Goal: Task Accomplishment & Management: Manage account settings

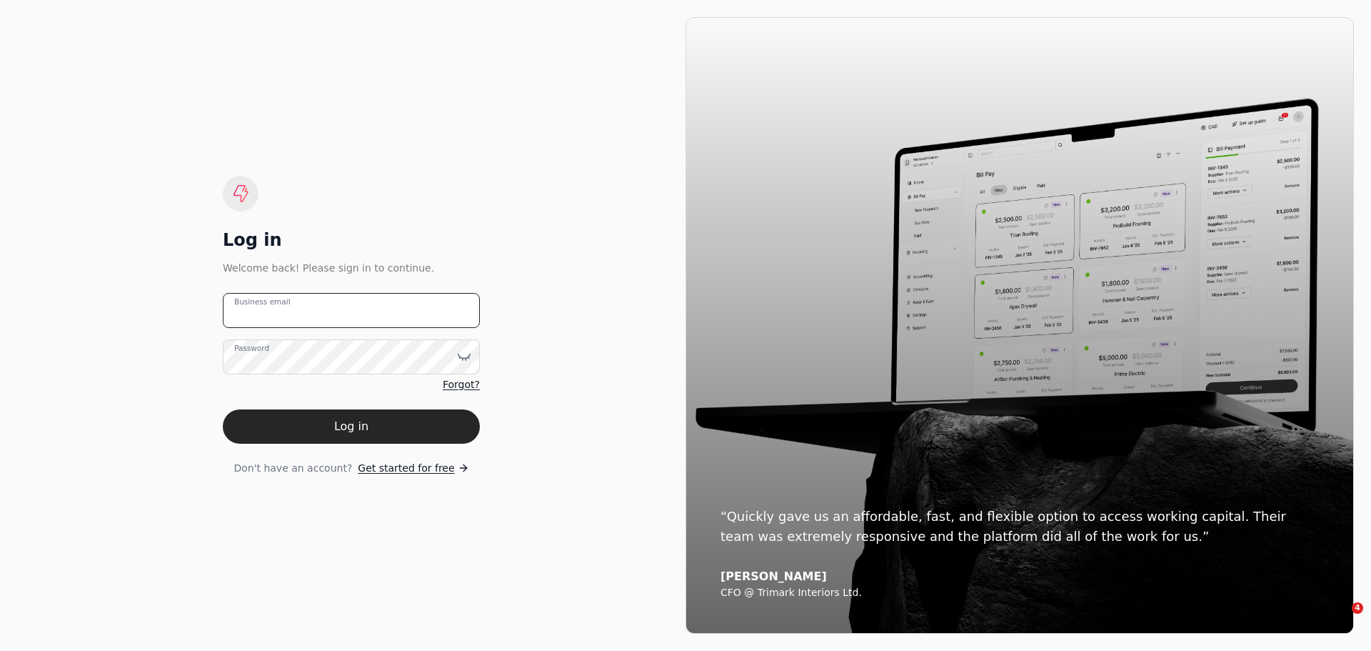
click at [358, 314] on email "Business email" at bounding box center [351, 310] width 257 height 35
type email "[EMAIL_ADDRESS][DOMAIN_NAME]"
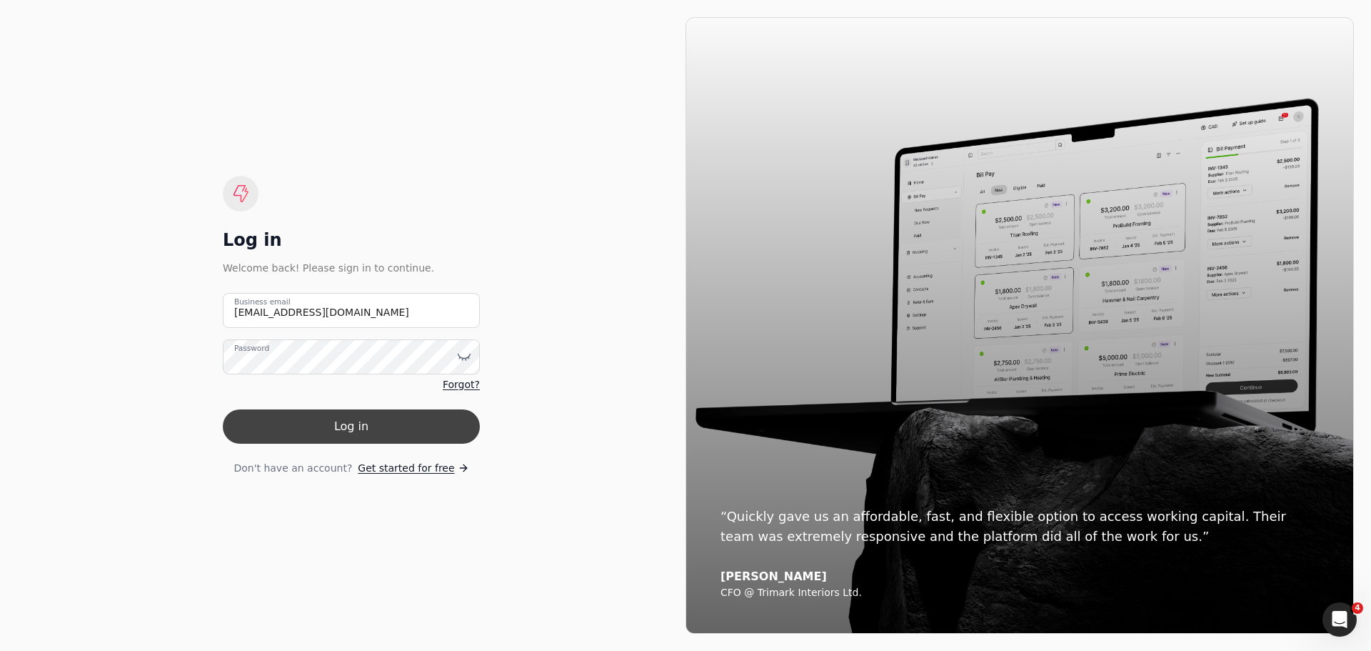
click at [342, 420] on button "Log in" at bounding box center [351, 426] width 257 height 34
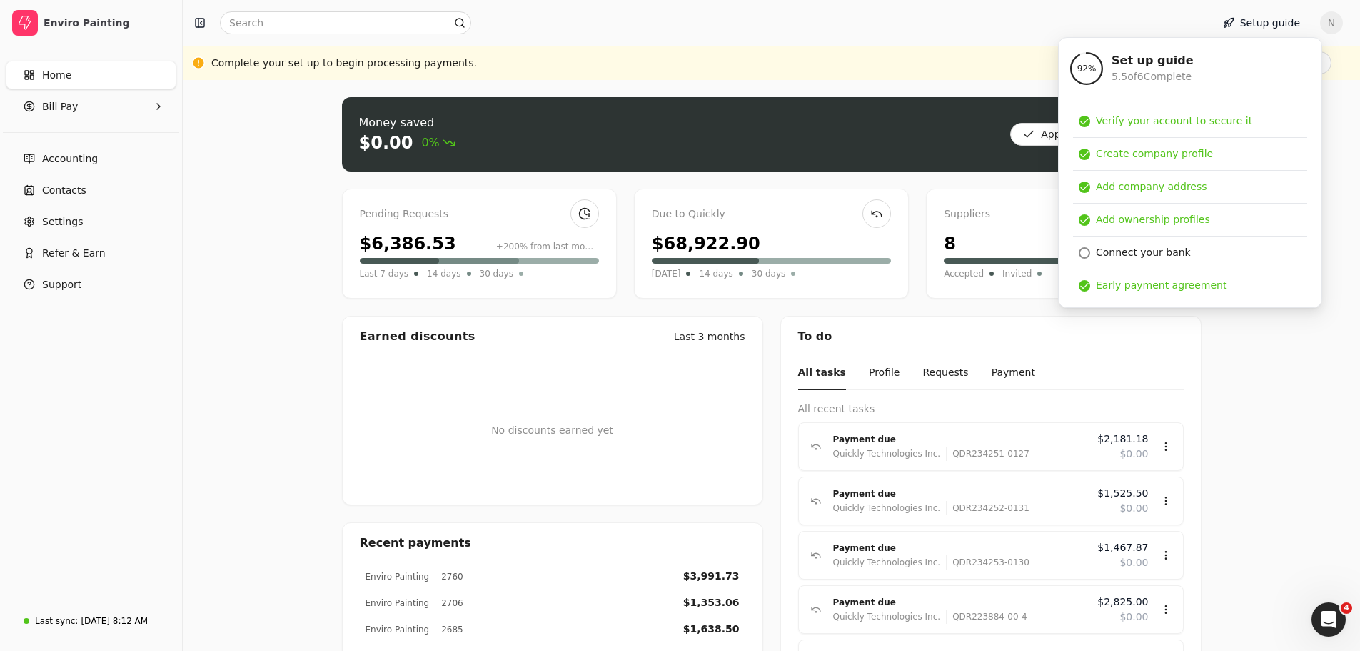
click at [901, 41] on div "Setup guide N" at bounding box center [772, 23] width 1178 height 46
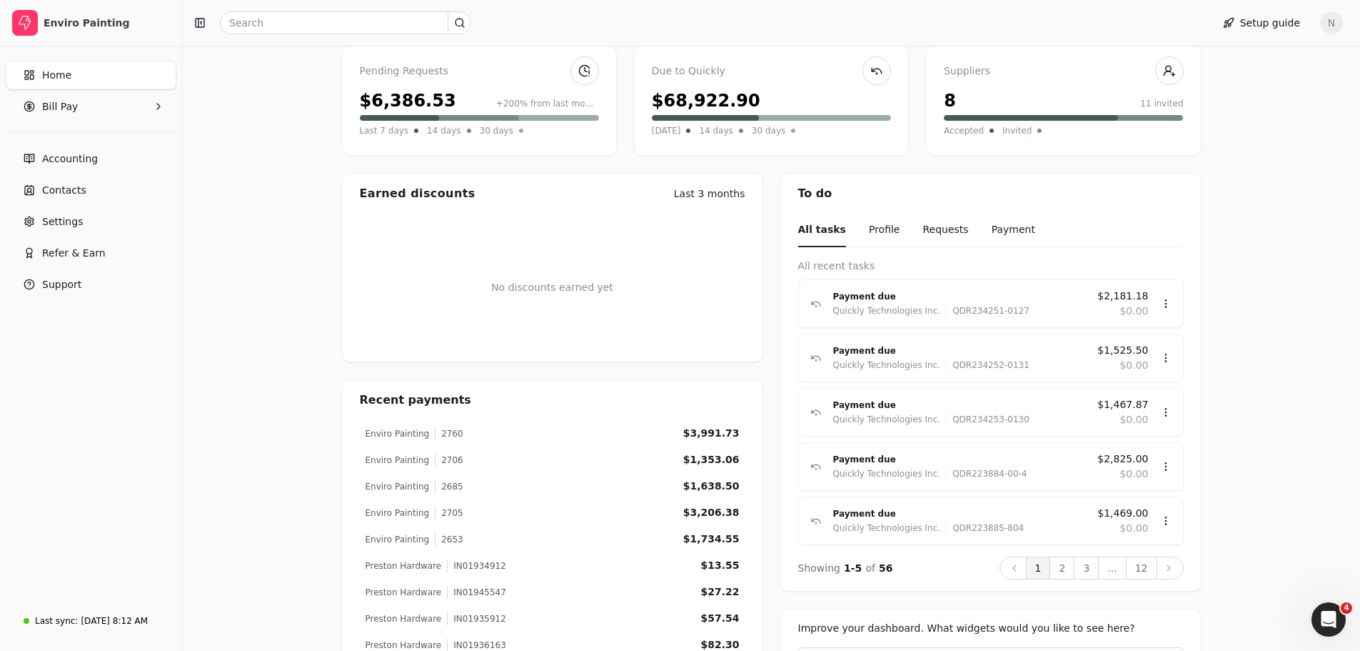
scroll to position [71, 0]
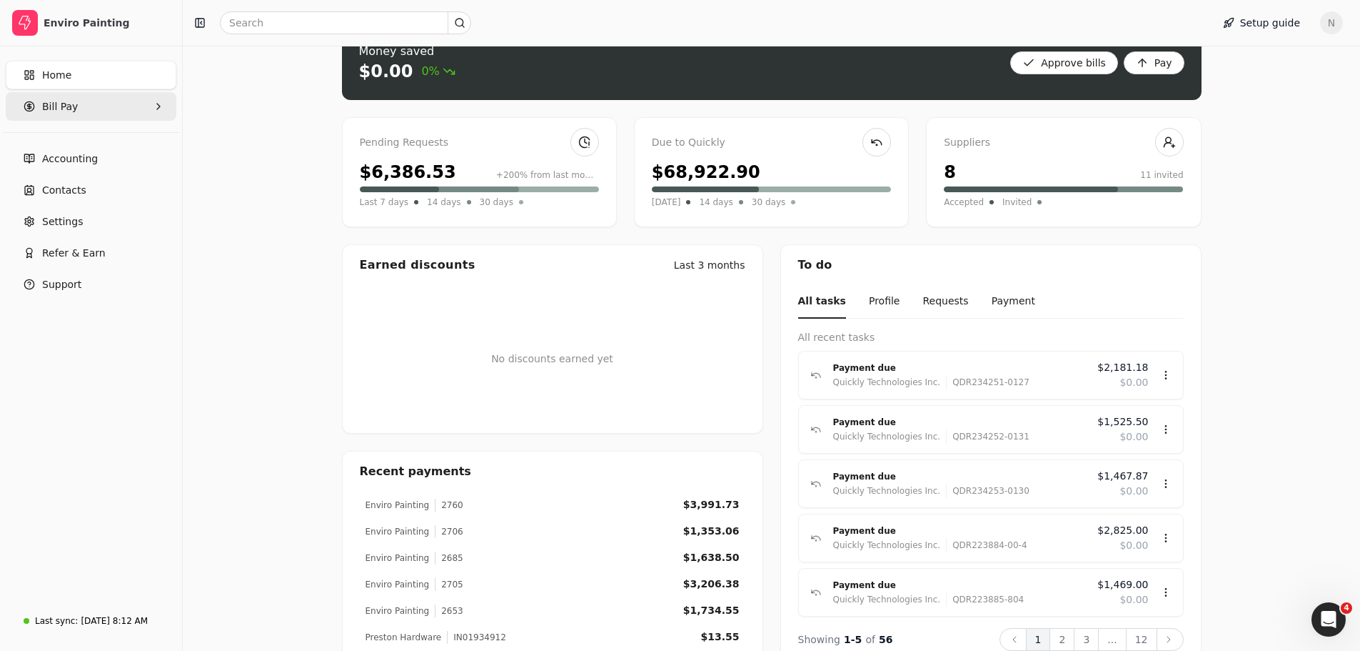
click at [72, 111] on span "Bill Pay" at bounding box center [60, 106] width 36 height 15
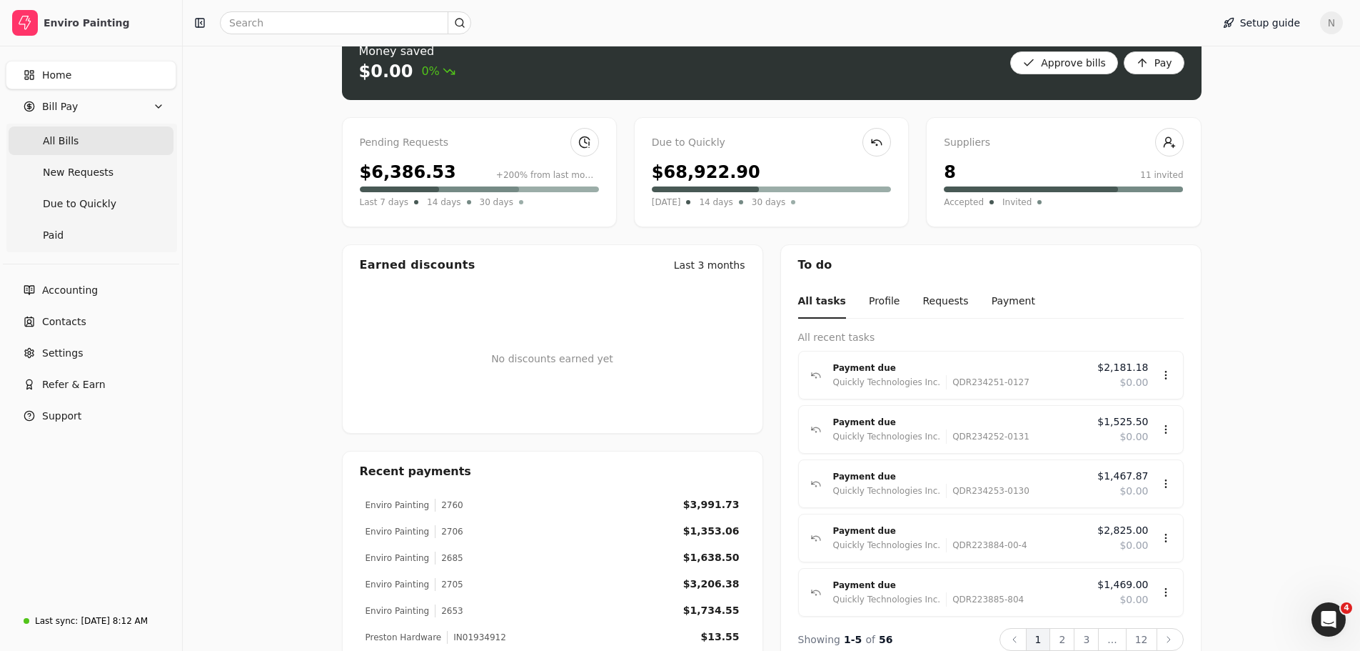
click at [83, 147] on Bills "All Bills" at bounding box center [91, 140] width 165 height 29
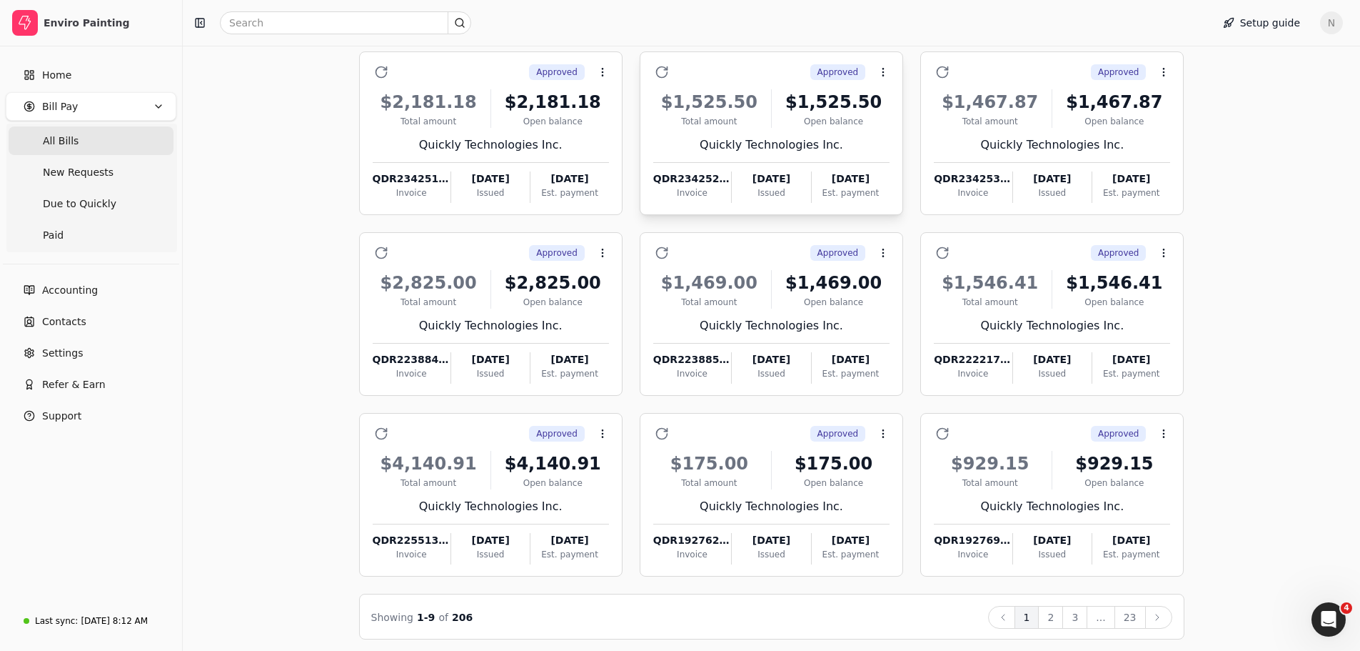
scroll to position [131, 0]
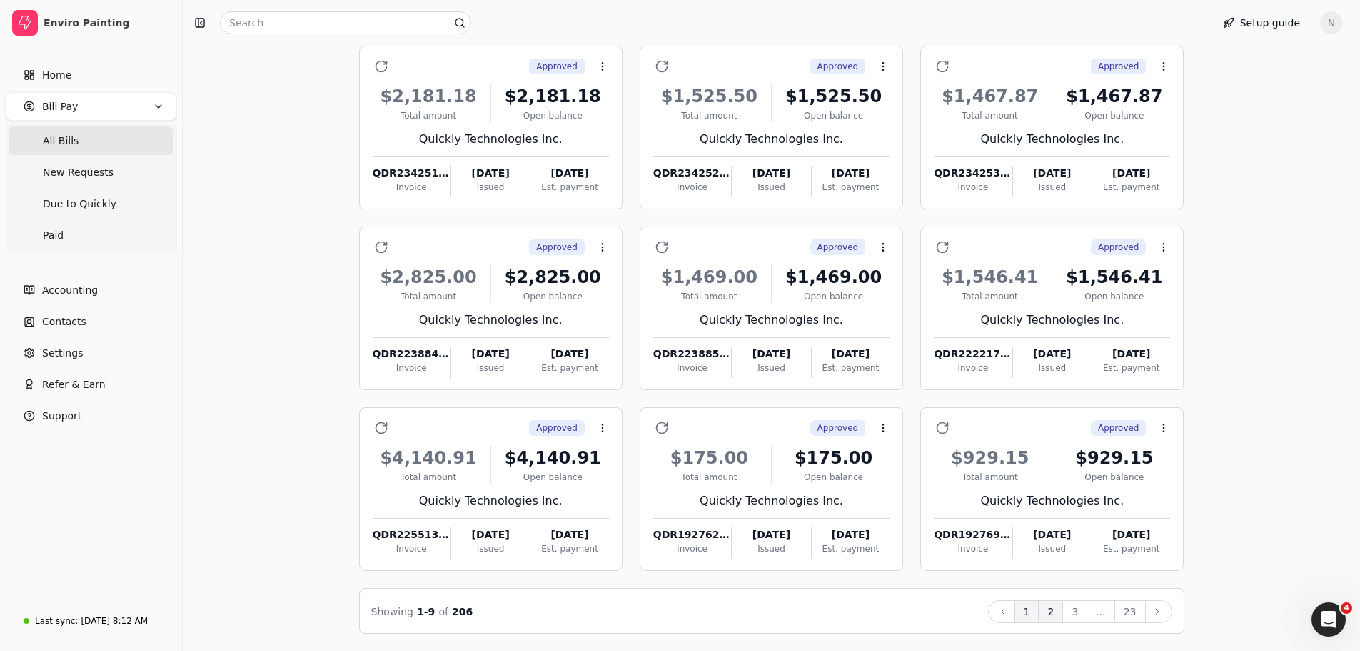
click at [1063, 616] on button "2" at bounding box center [1050, 611] width 25 height 23
click at [1081, 611] on button "3" at bounding box center [1075, 611] width 25 height 23
click at [1077, 616] on button "4" at bounding box center [1075, 611] width 25 height 23
click at [1075, 618] on button "5" at bounding box center [1075, 611] width 25 height 23
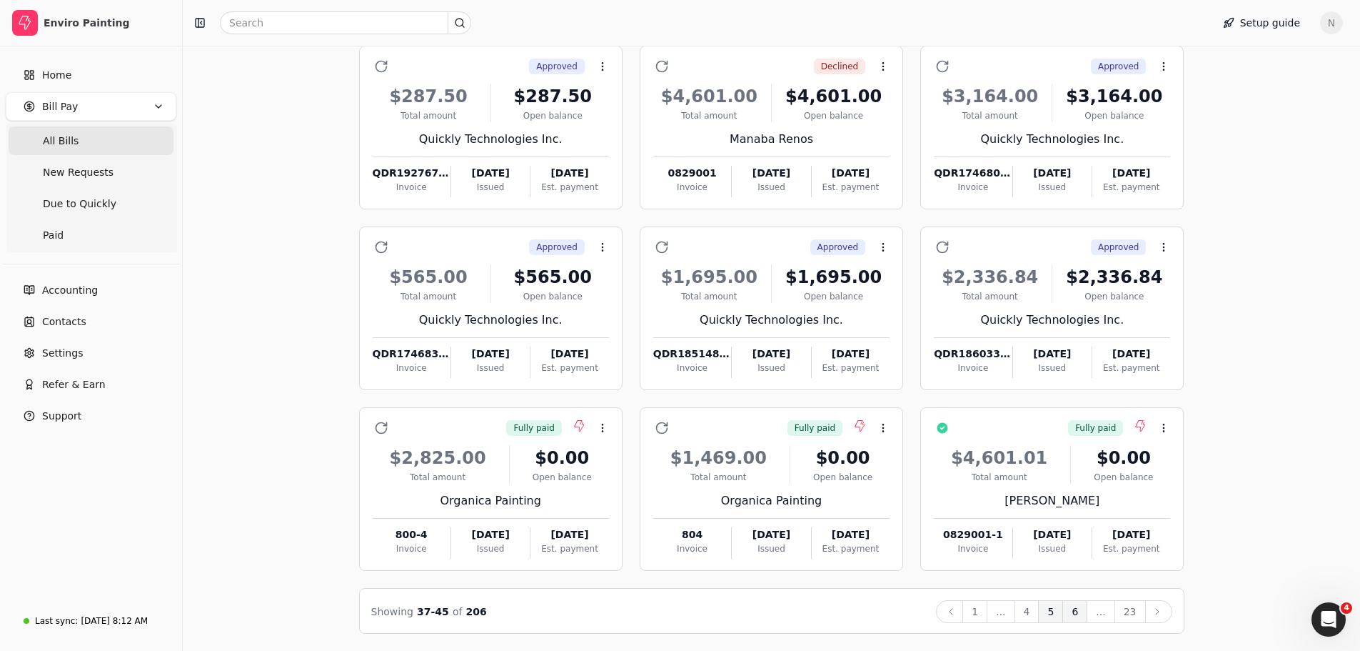
click at [1079, 609] on button "6" at bounding box center [1075, 611] width 25 height 23
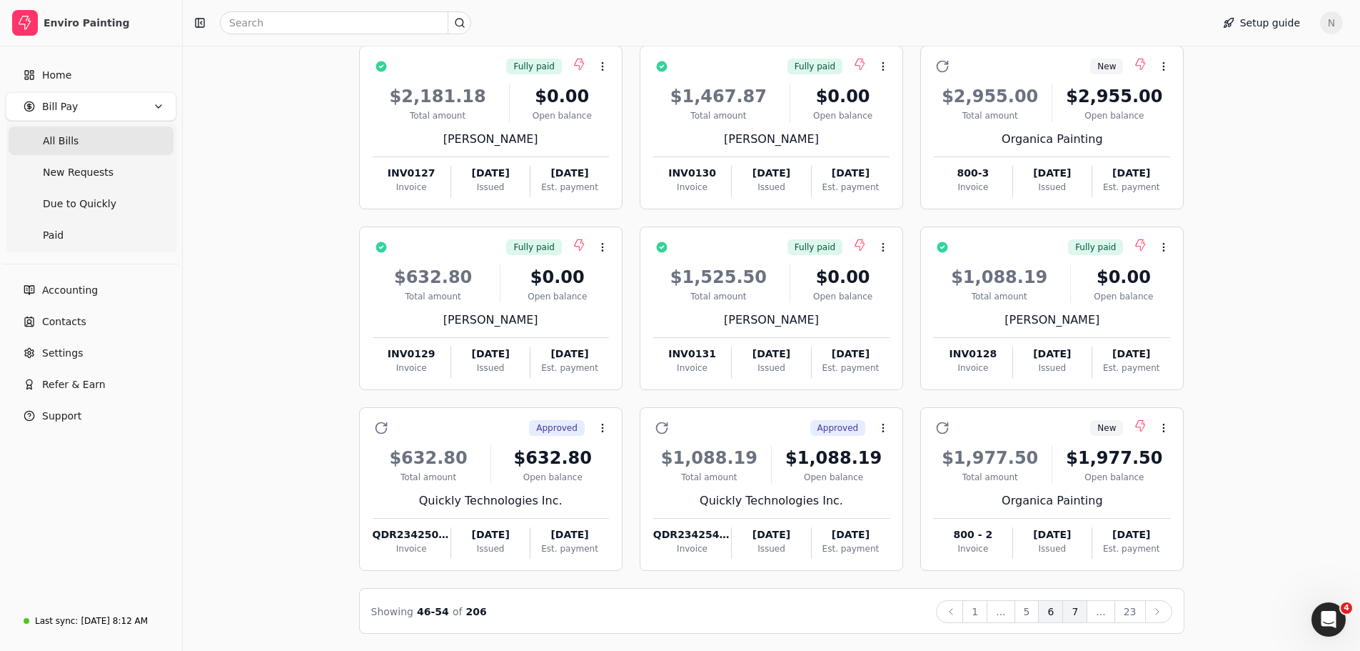
click at [1082, 616] on button "7" at bounding box center [1075, 611] width 25 height 23
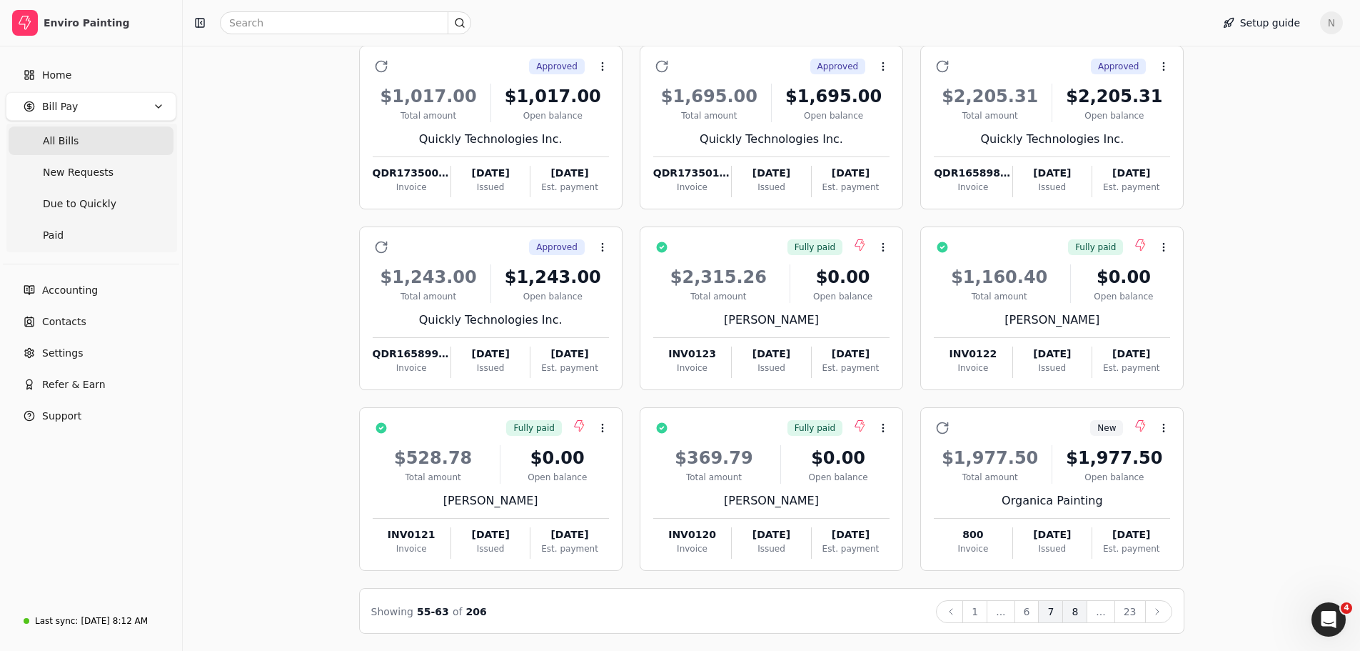
click at [1074, 612] on button "8" at bounding box center [1075, 611] width 25 height 23
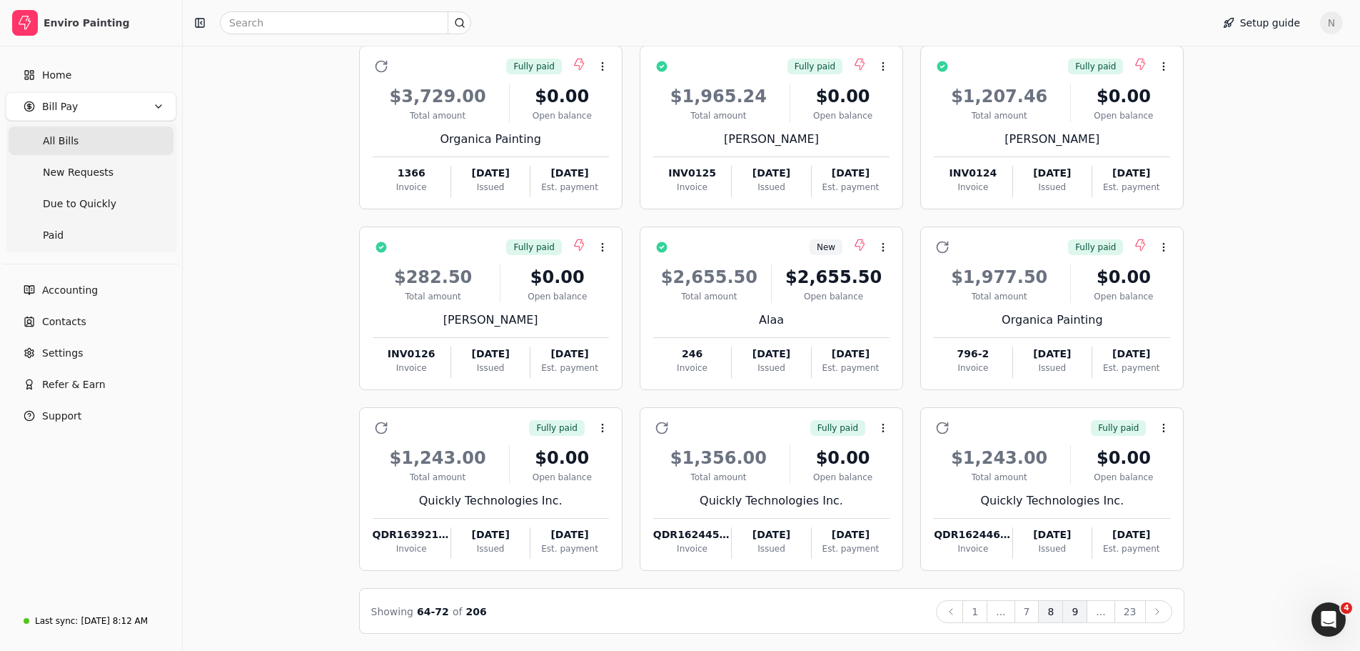
click at [1078, 615] on button "9" at bounding box center [1075, 611] width 25 height 23
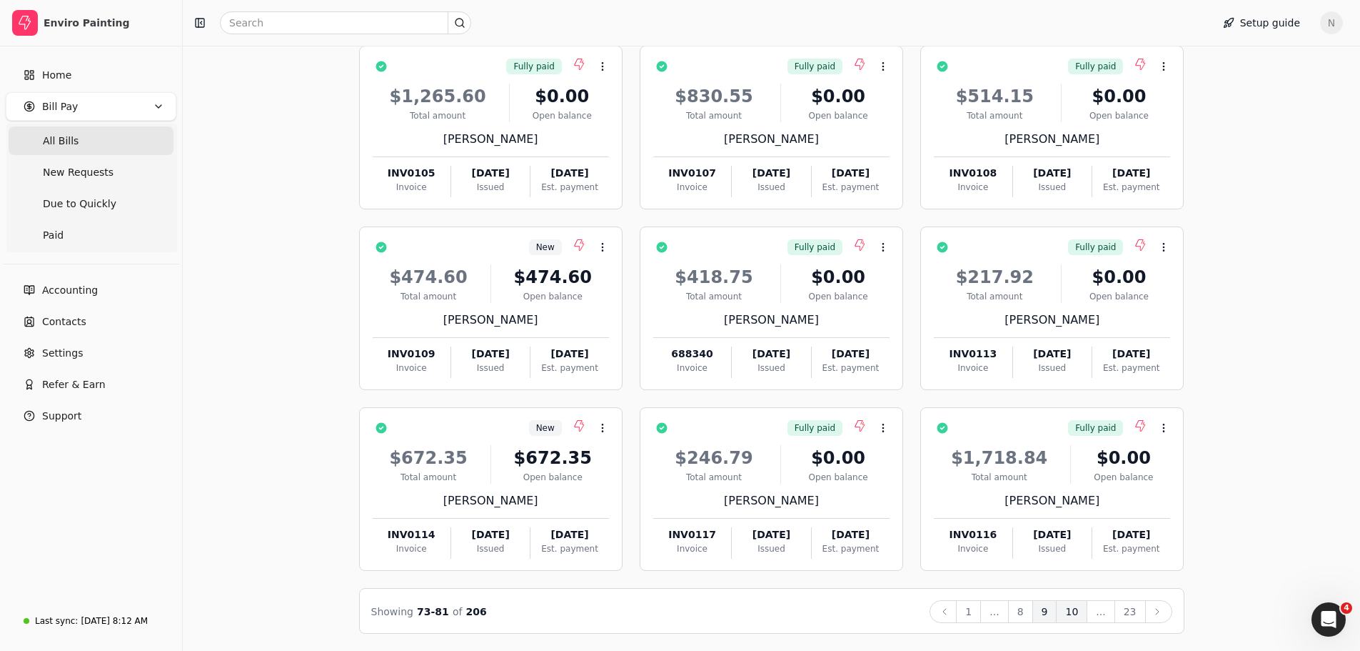
click at [1074, 615] on button "10" at bounding box center [1071, 611] width 31 height 23
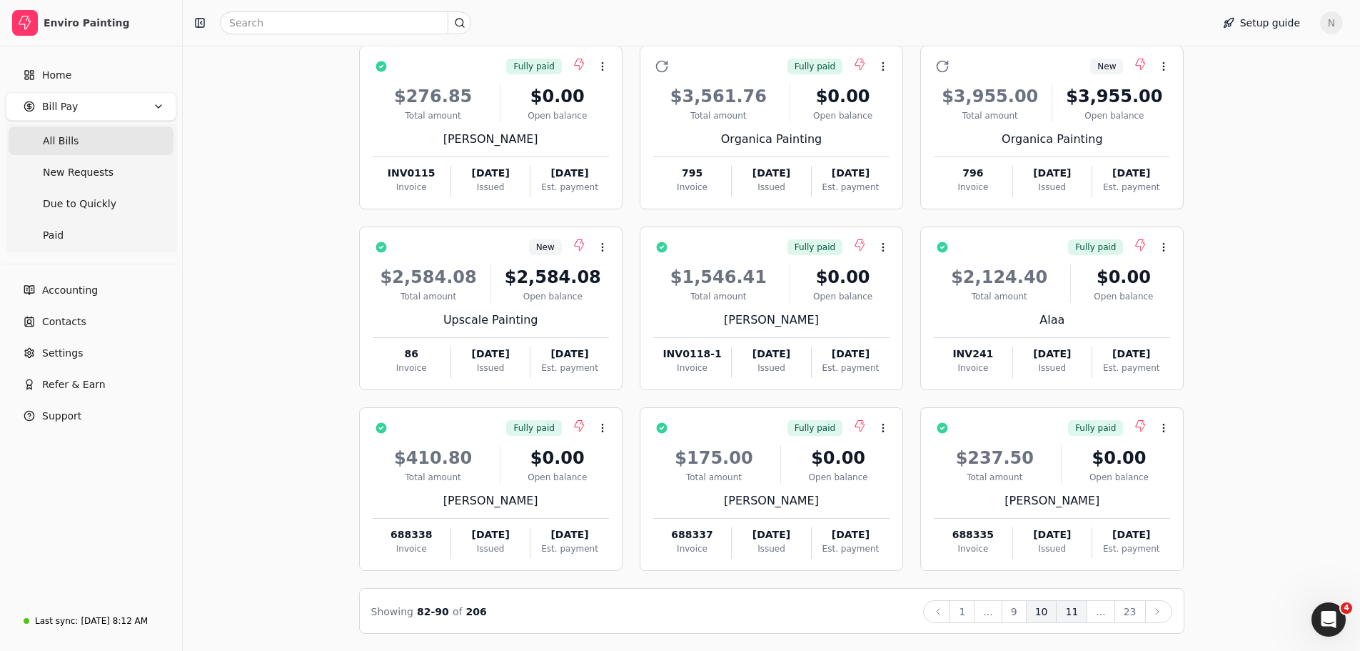
click at [1075, 614] on button "11" at bounding box center [1071, 611] width 31 height 23
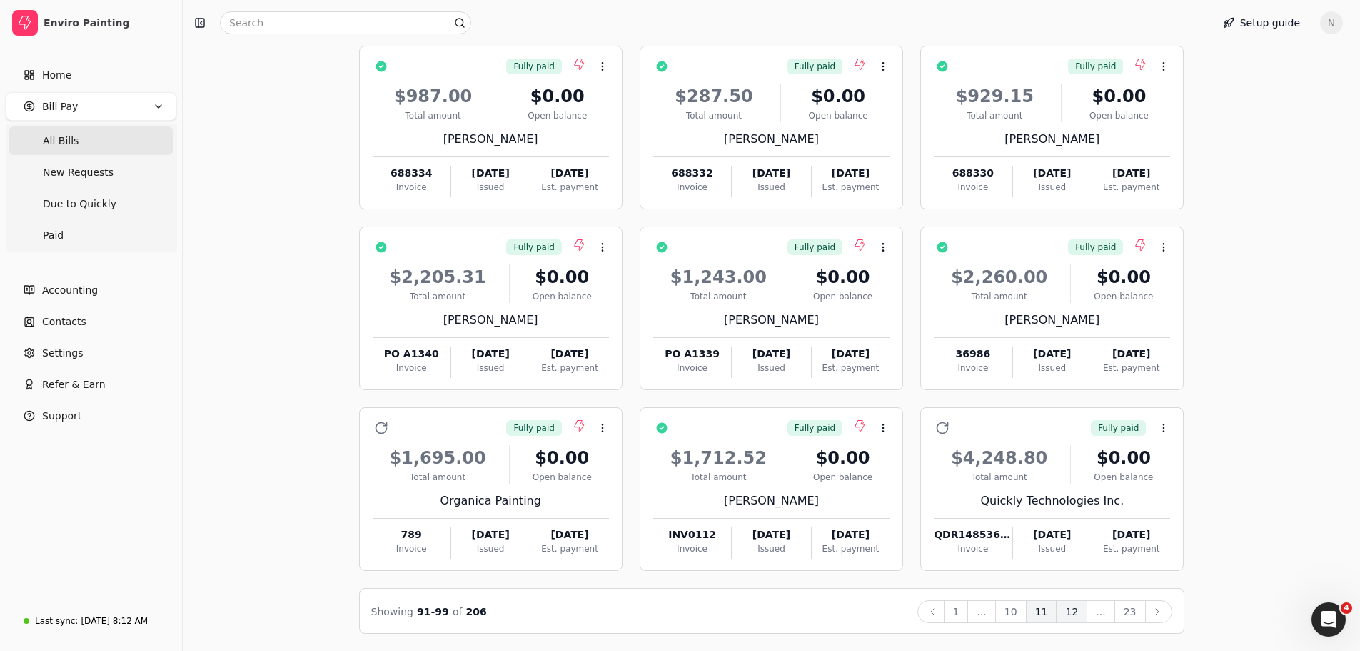
click at [1074, 615] on button "12" at bounding box center [1071, 611] width 31 height 23
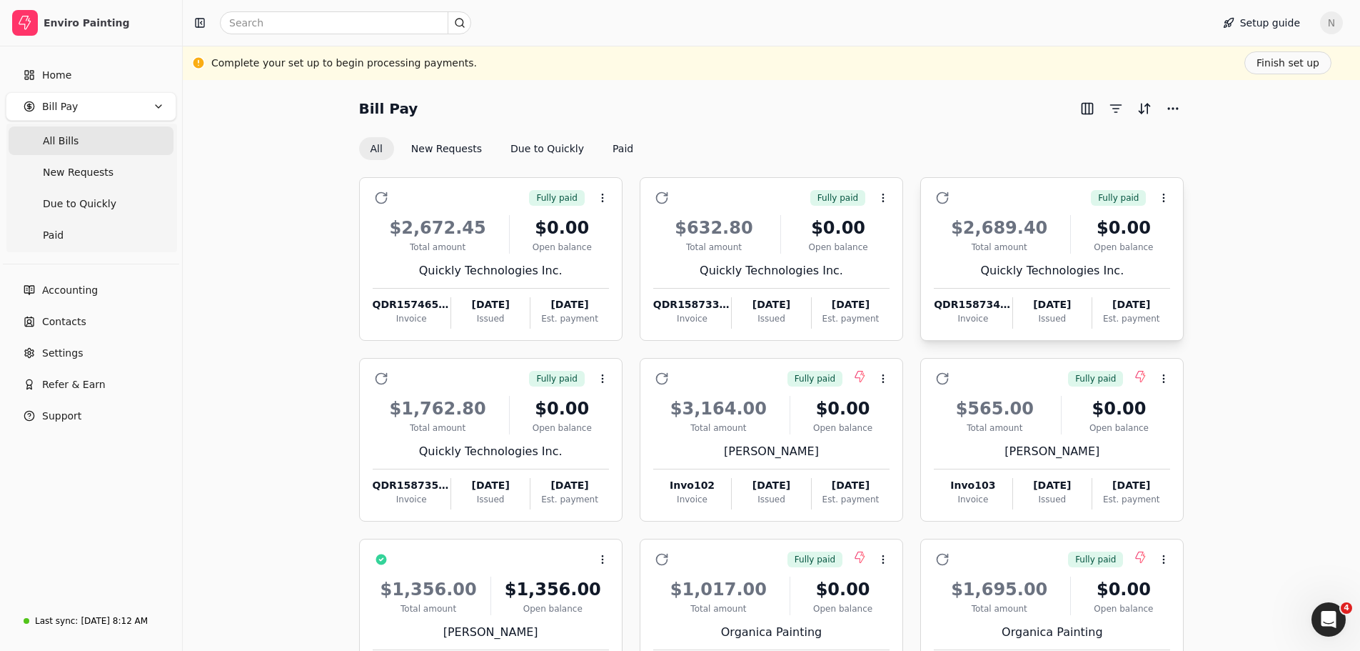
click at [970, 260] on div "$2,689.40 Total amount $0.00 Open balance Quickly Technologies Inc. QDR158734-0…" at bounding box center [1052, 267] width 236 height 122
click at [1182, 231] on span "Open" at bounding box center [1186, 233] width 26 height 15
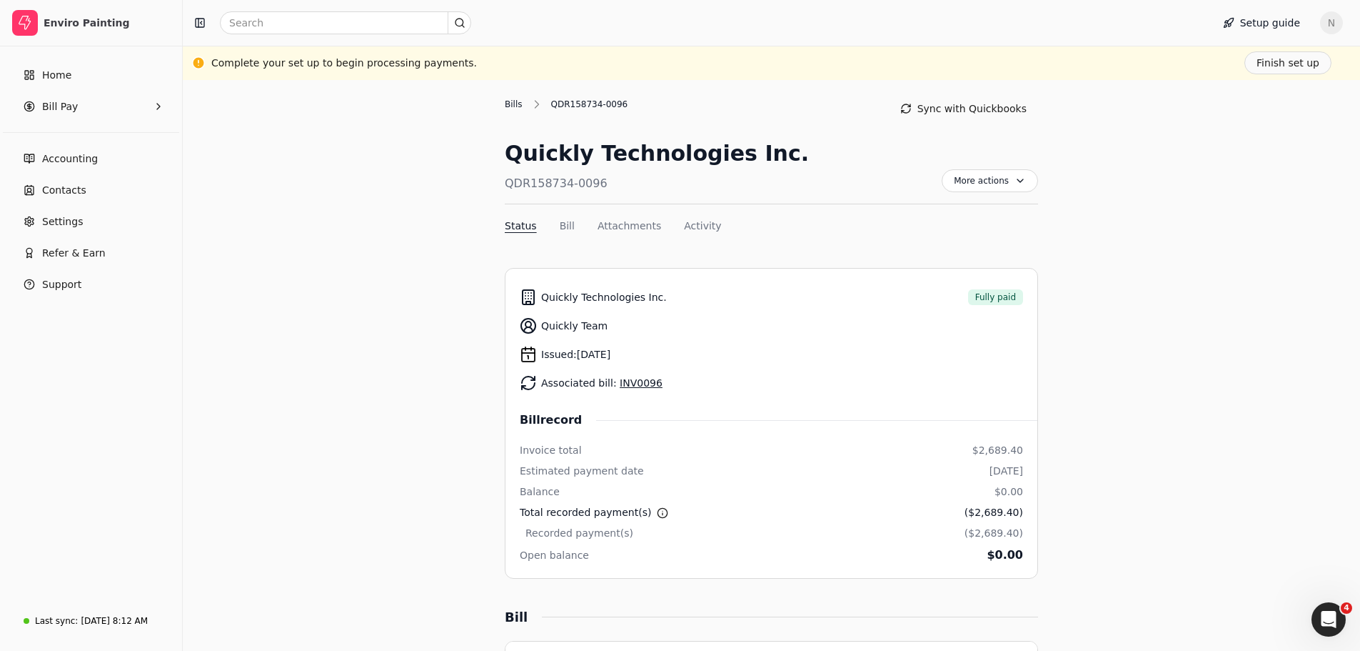
click at [514, 104] on div "Bills" at bounding box center [517, 104] width 25 height 13
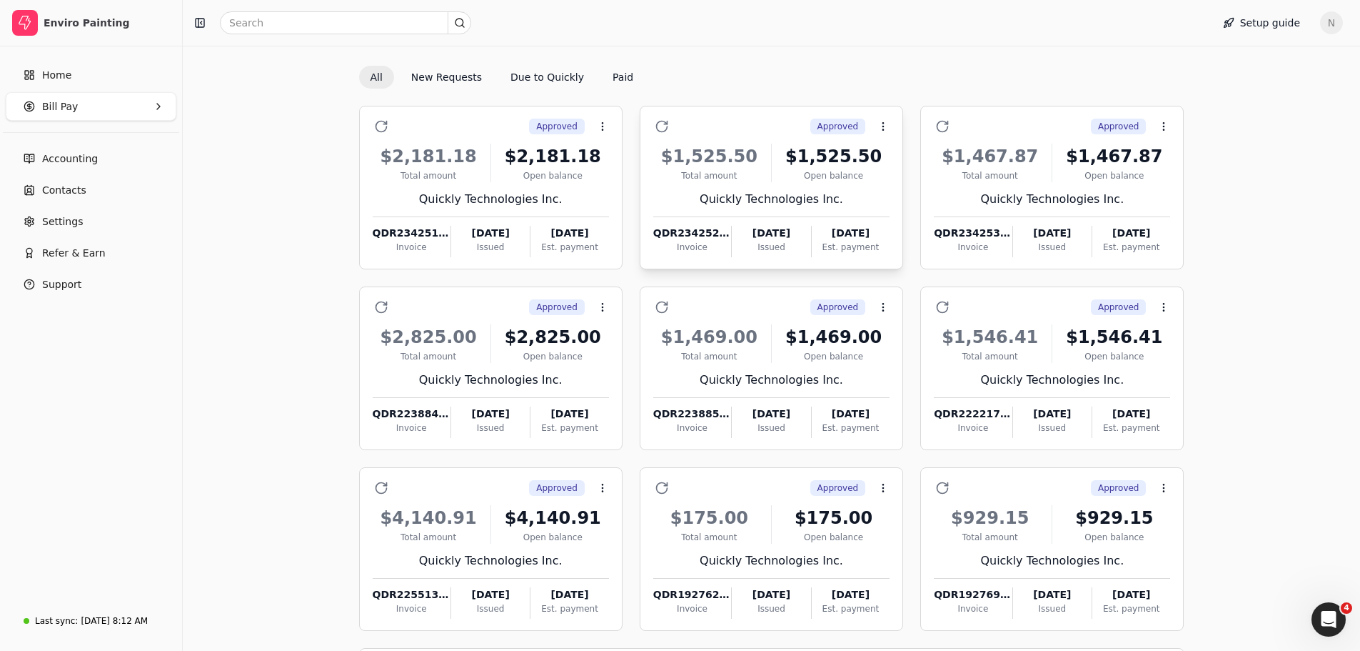
scroll to position [131, 0]
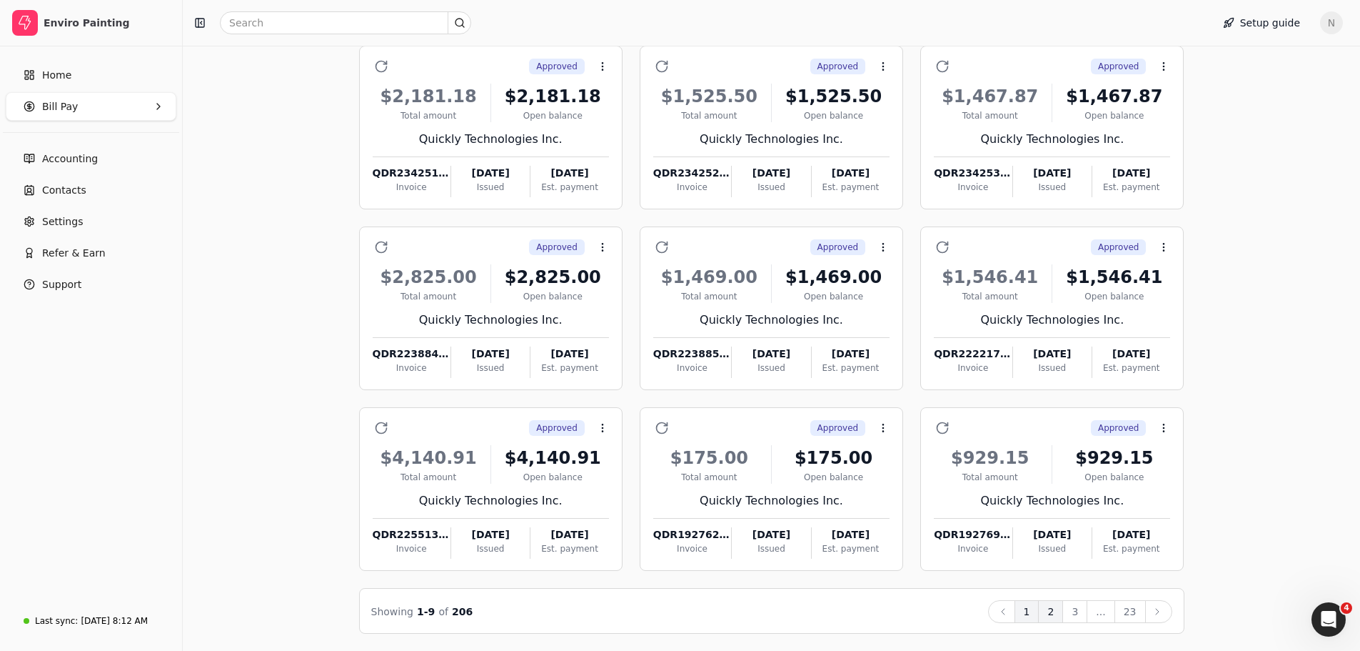
click at [1058, 618] on button "2" at bounding box center [1050, 611] width 25 height 23
click at [1085, 611] on button "3" at bounding box center [1075, 611] width 25 height 23
click at [1077, 615] on button "4" at bounding box center [1075, 611] width 25 height 23
click at [1078, 614] on button "5" at bounding box center [1075, 611] width 25 height 23
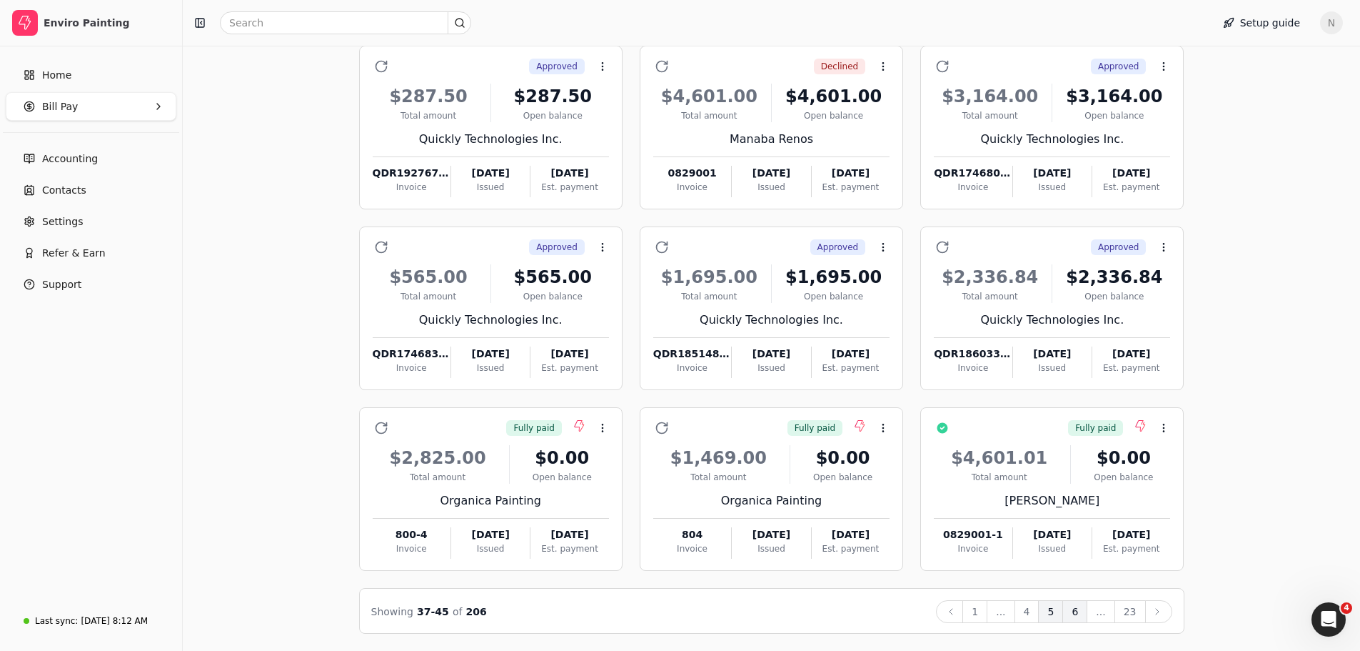
click at [1080, 621] on button "6" at bounding box center [1075, 611] width 25 height 23
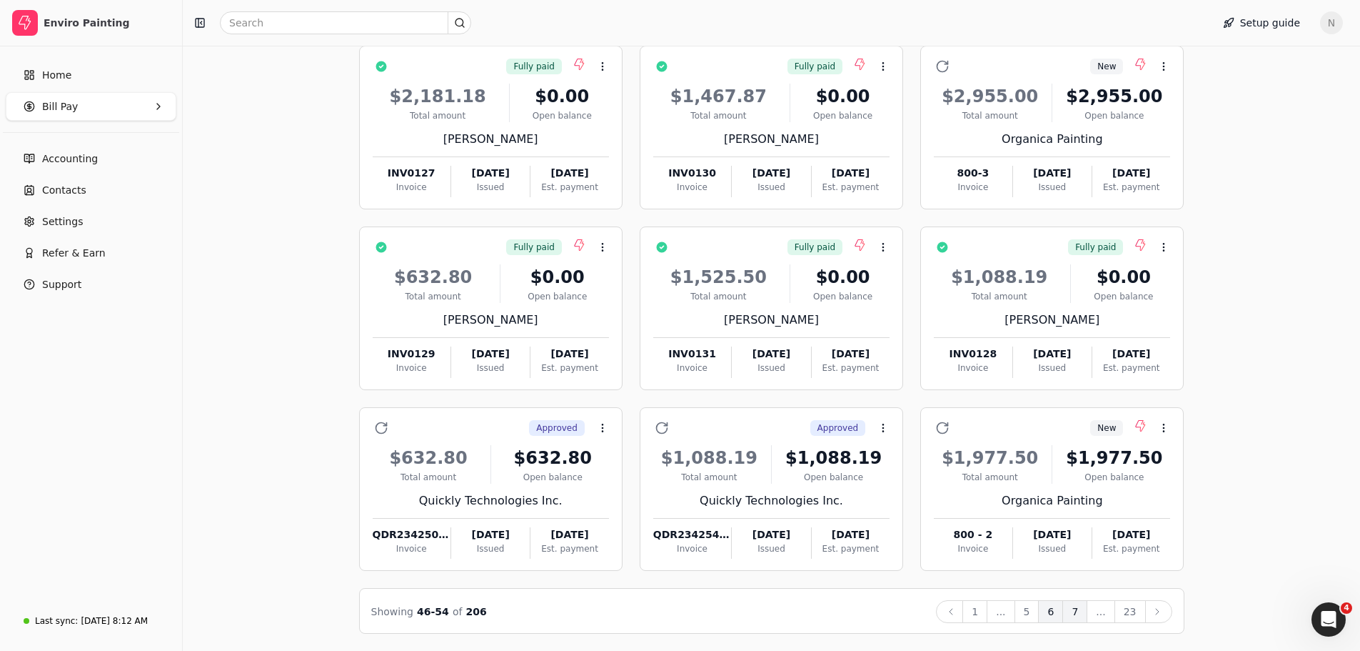
click at [1080, 611] on button "7" at bounding box center [1075, 611] width 25 height 23
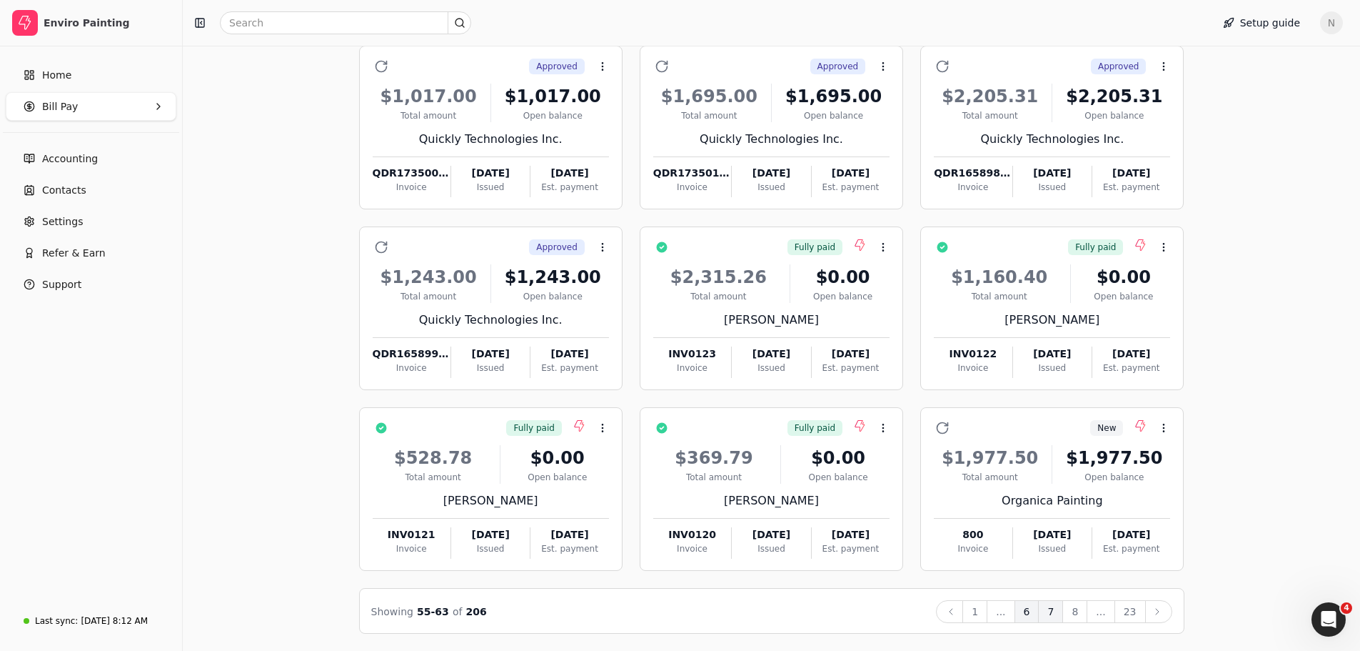
drag, startPoint x: 1076, startPoint y: 614, endPoint x: 1030, endPoint y: 602, distance: 48.0
click at [1075, 614] on button "8" at bounding box center [1075, 611] width 25 height 23
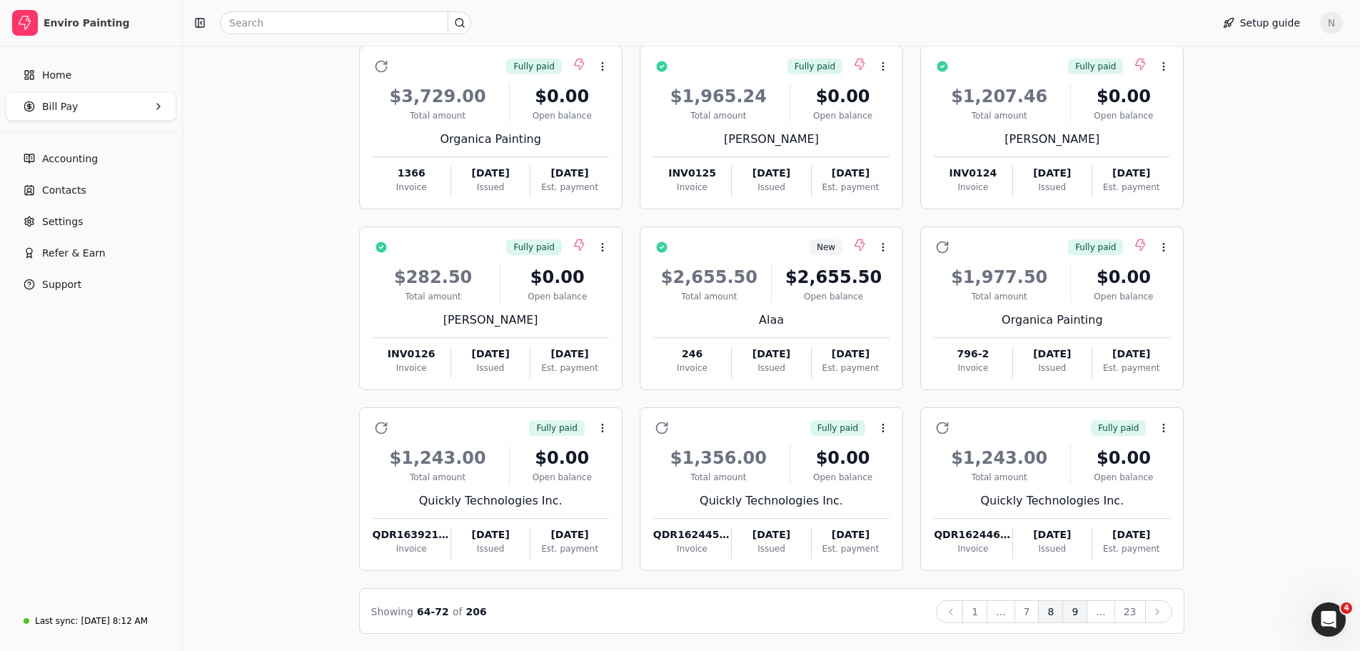
click at [1076, 614] on button "9" at bounding box center [1075, 611] width 25 height 23
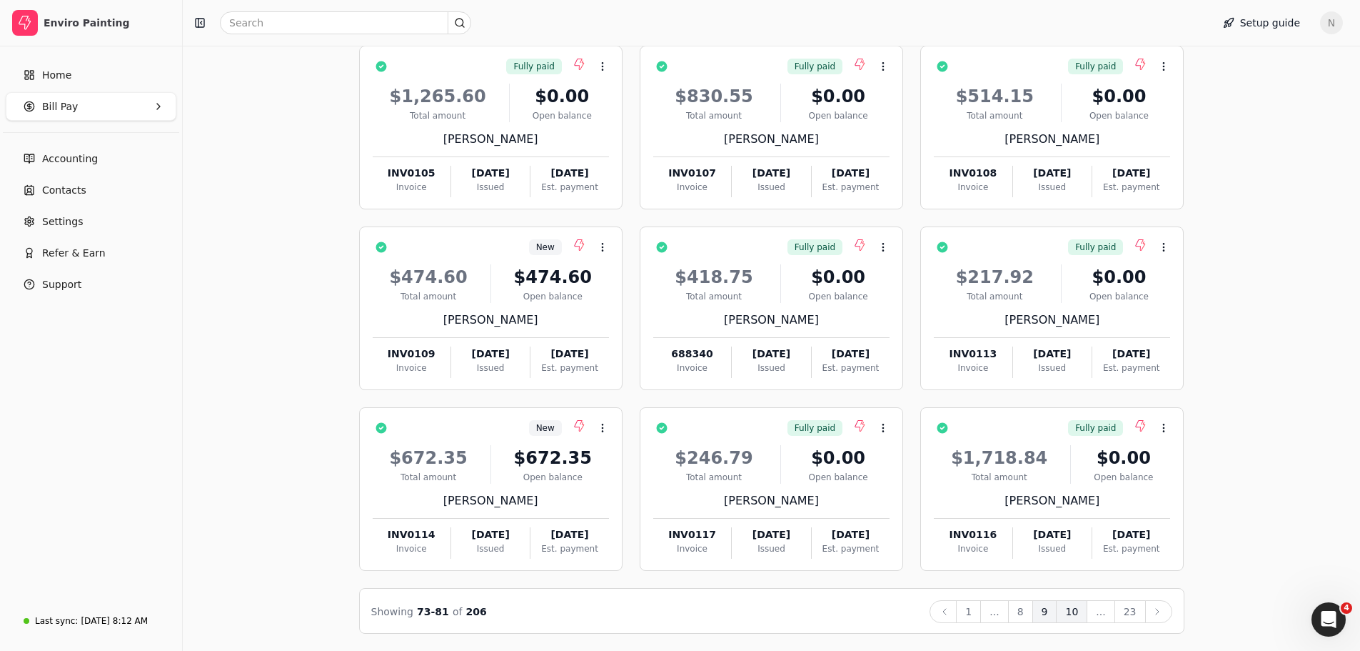
click at [1073, 610] on button "10" at bounding box center [1071, 611] width 31 height 23
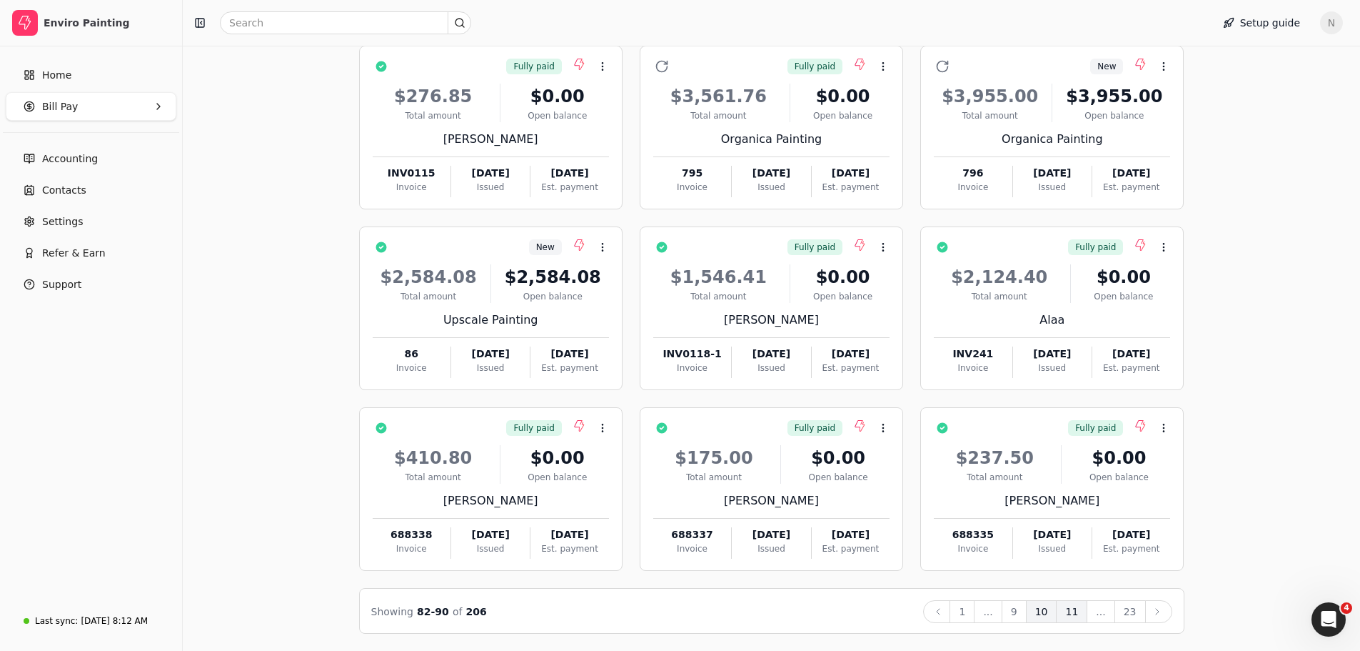
click at [1073, 613] on button "11" at bounding box center [1071, 611] width 31 height 23
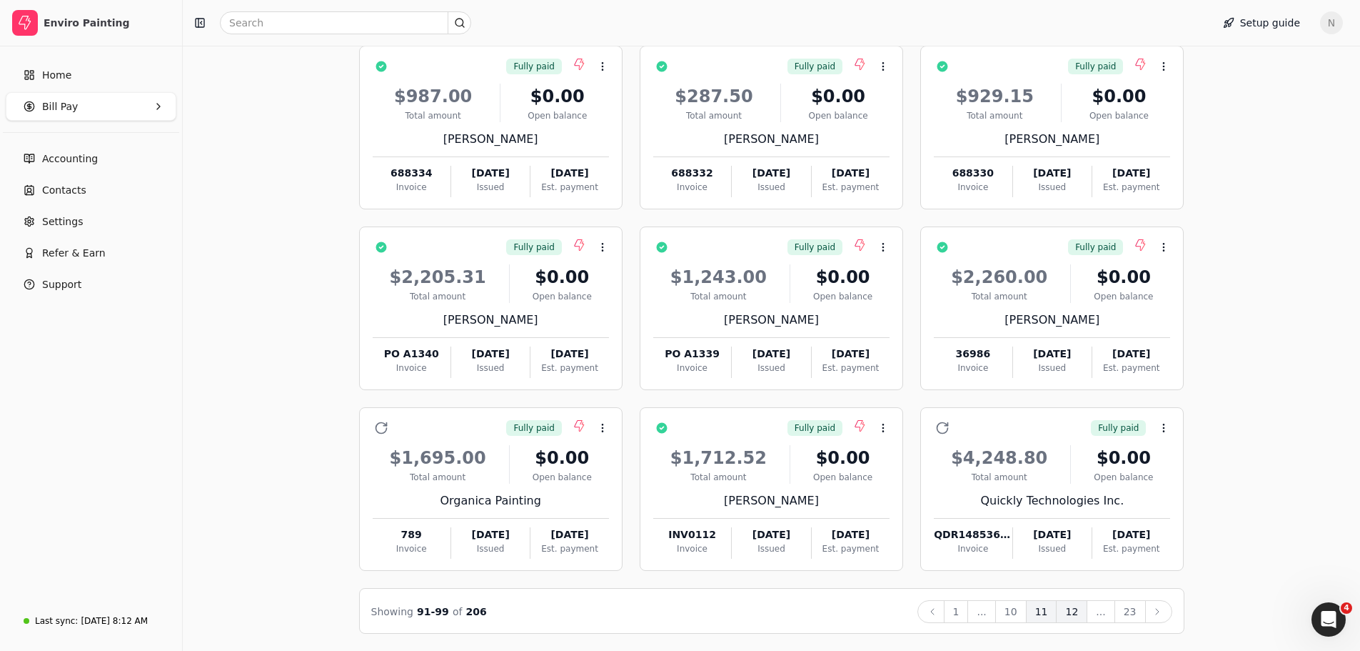
click at [1077, 612] on button "12" at bounding box center [1071, 611] width 31 height 23
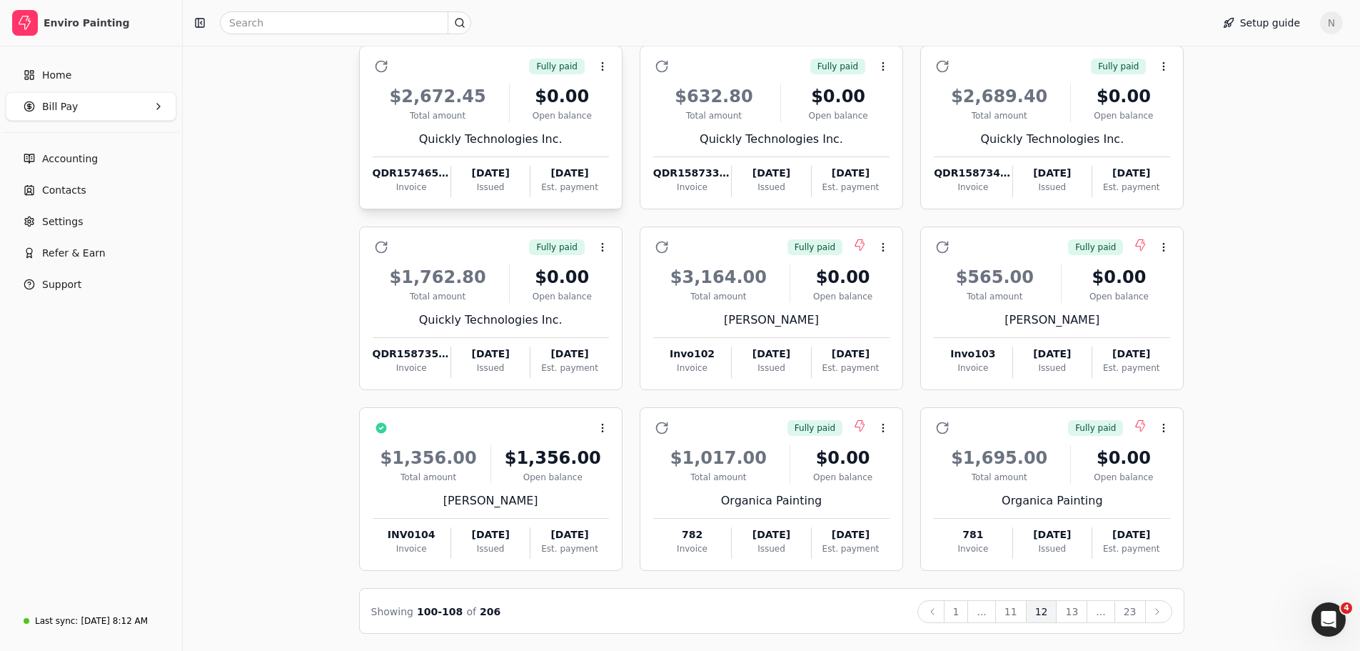
click at [451, 131] on div "Quickly Technologies Inc." at bounding box center [491, 139] width 236 height 17
click at [640, 99] on li "Open" at bounding box center [671, 102] width 176 height 26
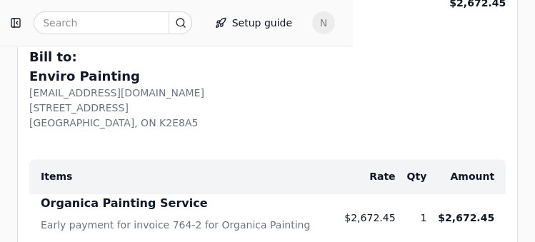
scroll to position [714, 0]
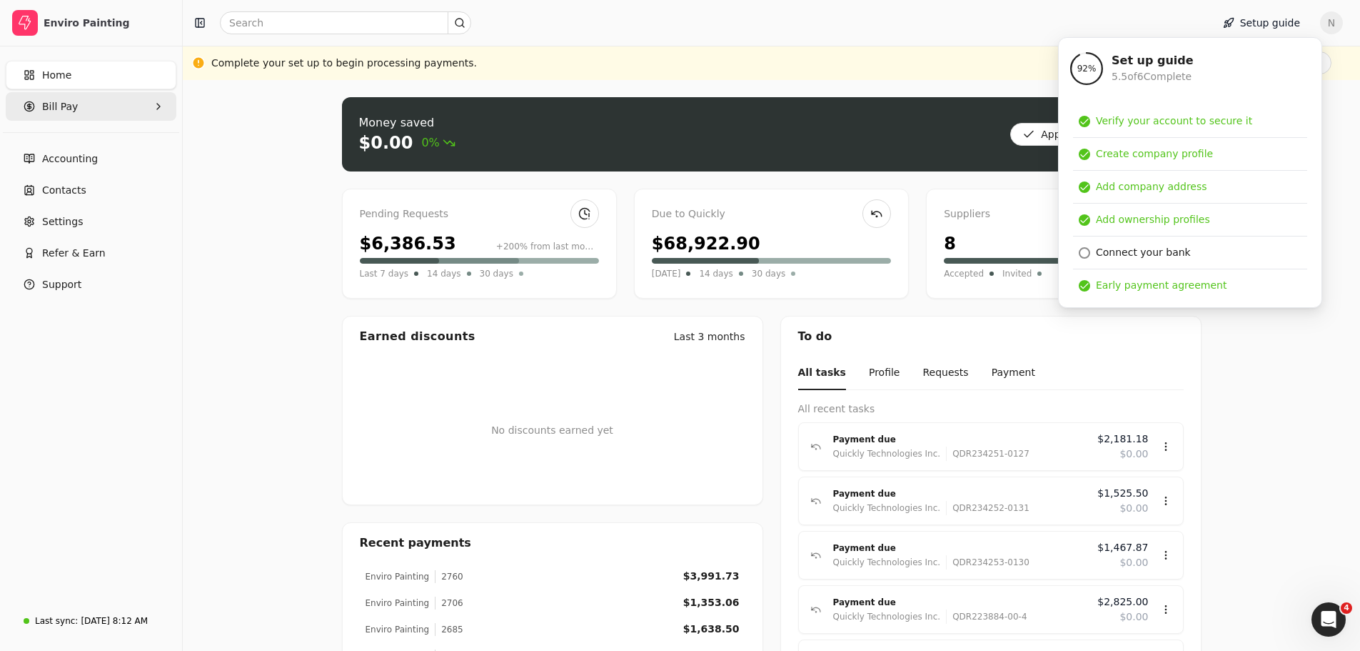
click at [56, 104] on span "Bill Pay" at bounding box center [60, 106] width 36 height 15
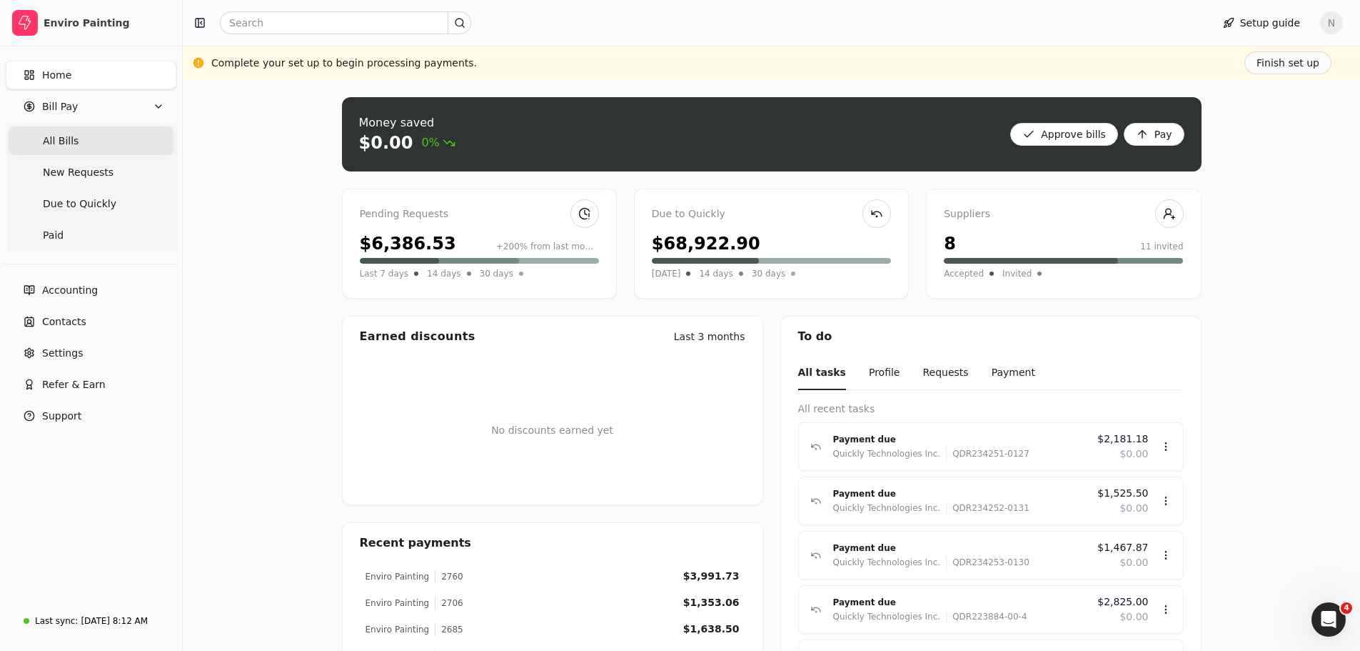
click at [56, 144] on span "All Bills" at bounding box center [61, 141] width 36 height 15
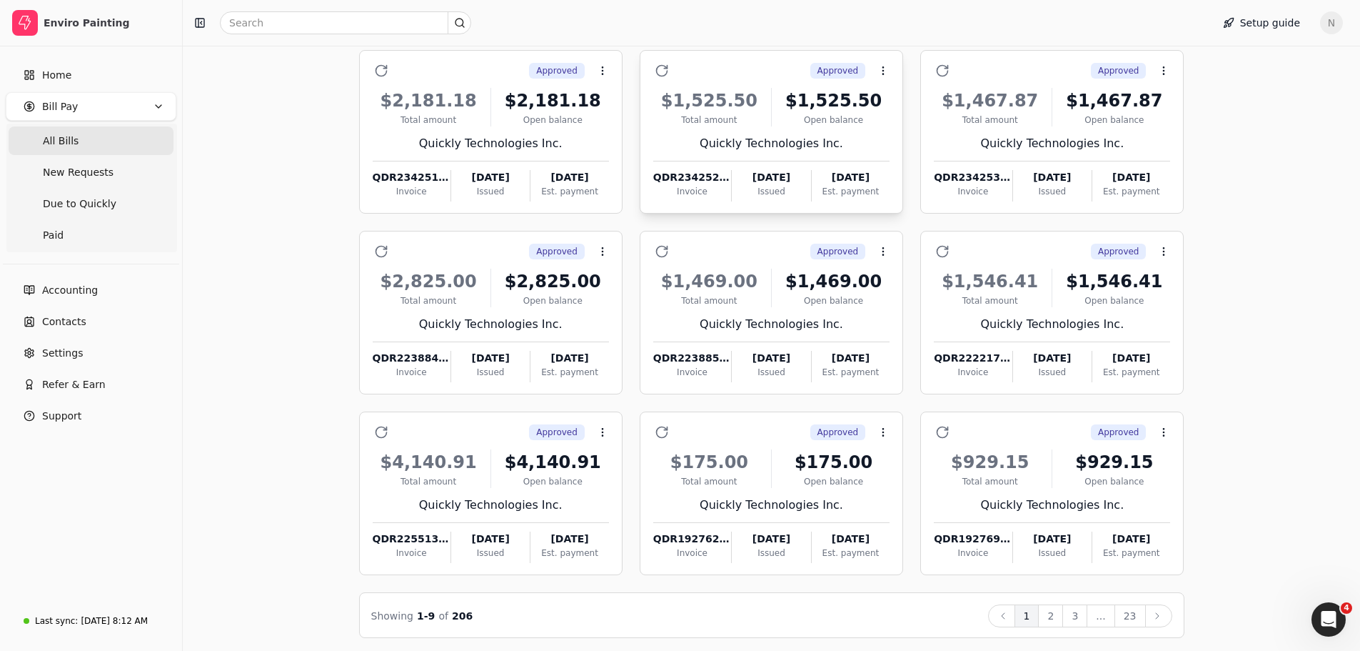
scroll to position [131, 0]
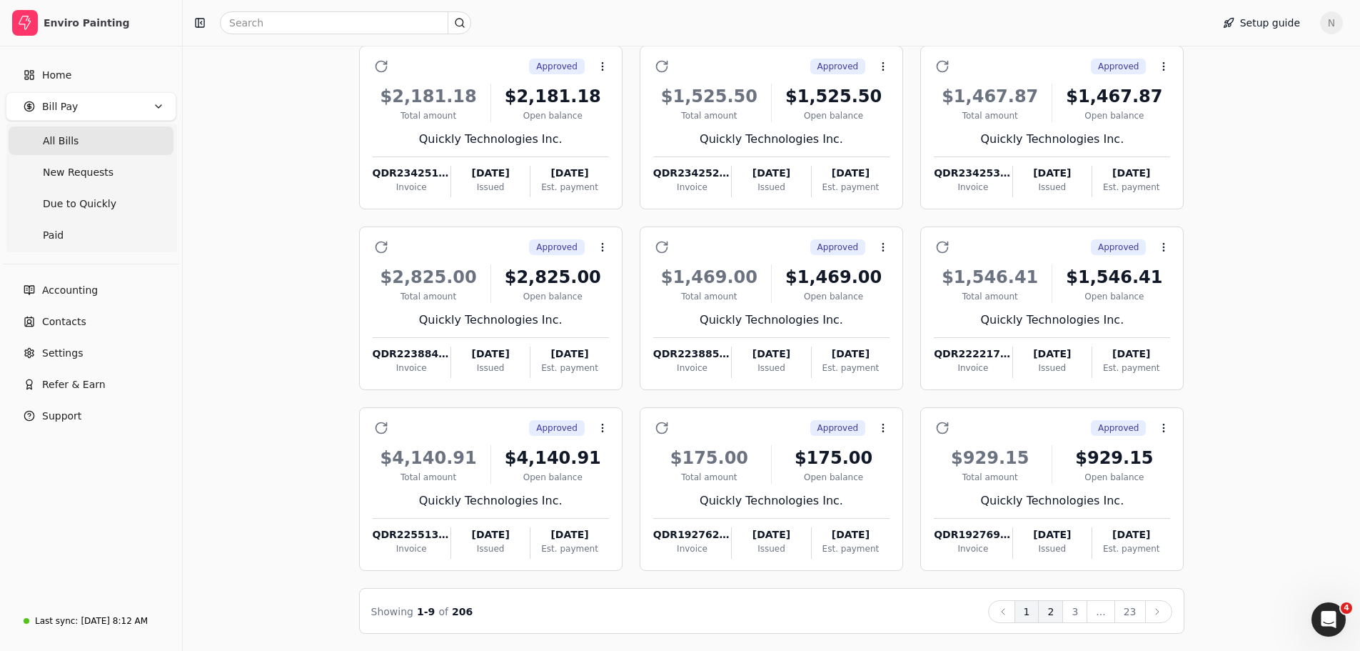
click at [1051, 612] on button "2" at bounding box center [1050, 611] width 25 height 23
click at [1084, 609] on button "3" at bounding box center [1075, 611] width 25 height 23
click at [1082, 613] on button "4" at bounding box center [1075, 611] width 25 height 23
click at [1080, 616] on button "5" at bounding box center [1075, 611] width 25 height 23
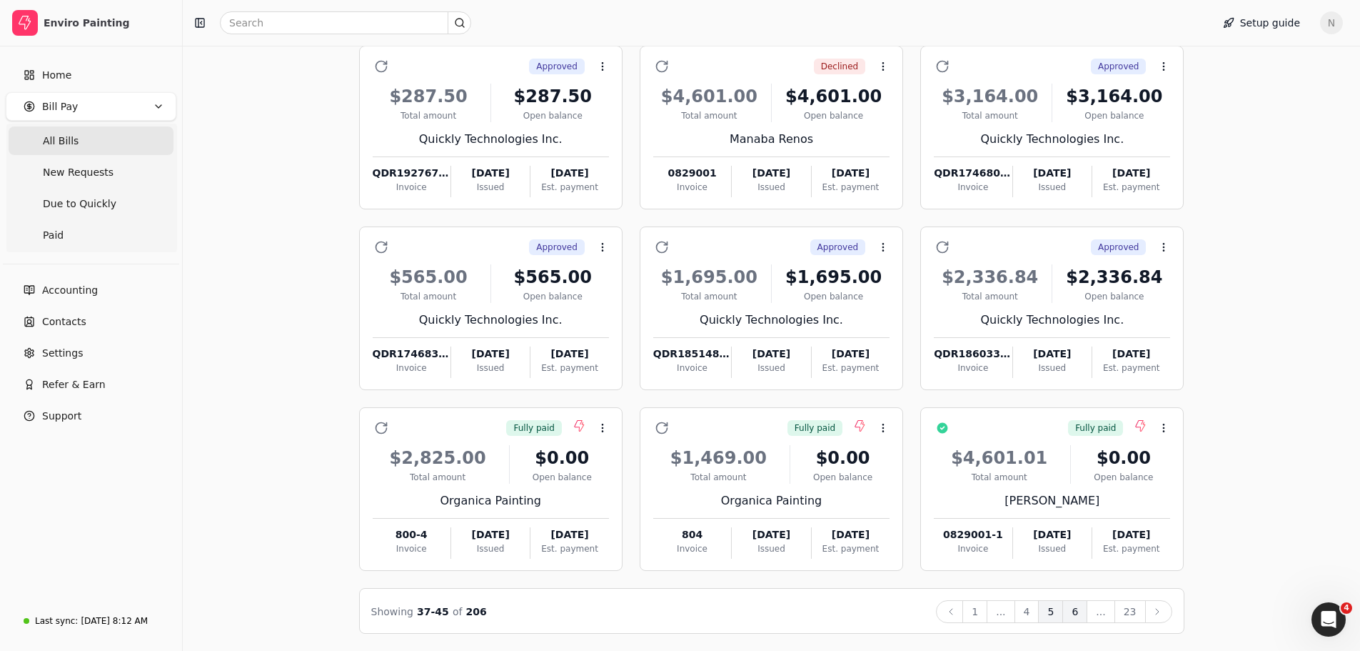
click at [1075, 612] on button "6" at bounding box center [1075, 611] width 25 height 23
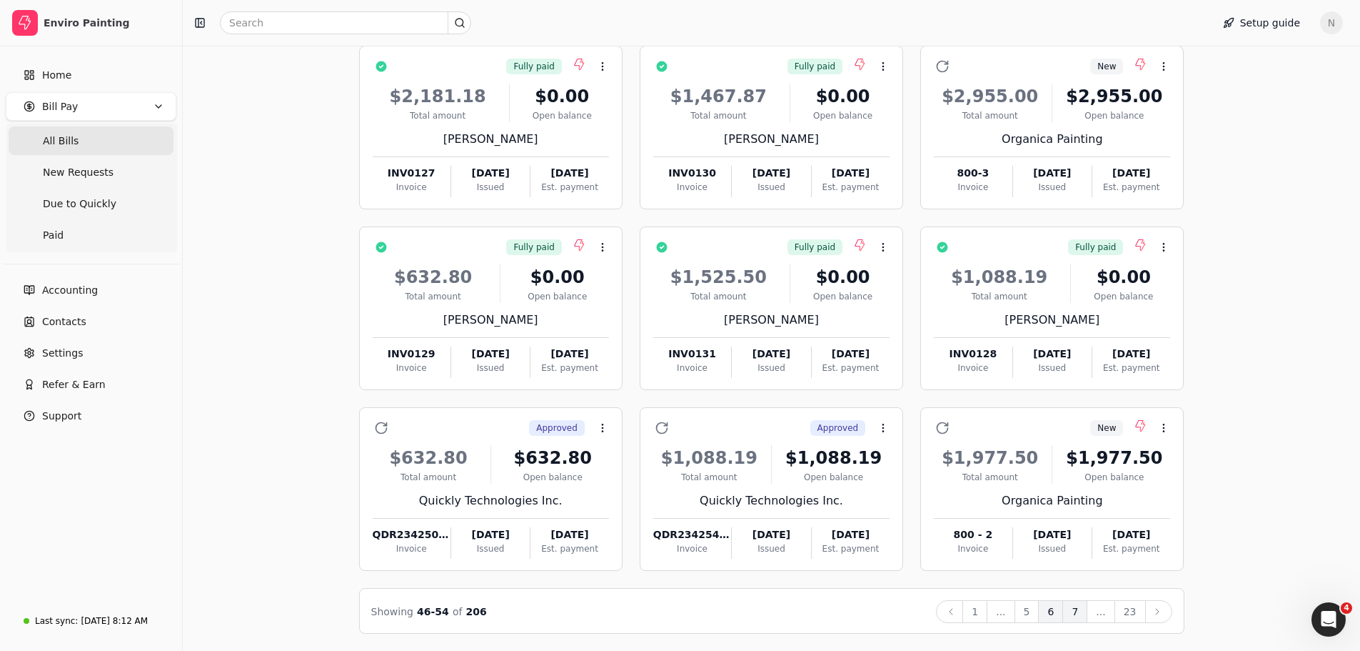
click at [1085, 614] on button "7" at bounding box center [1075, 611] width 25 height 23
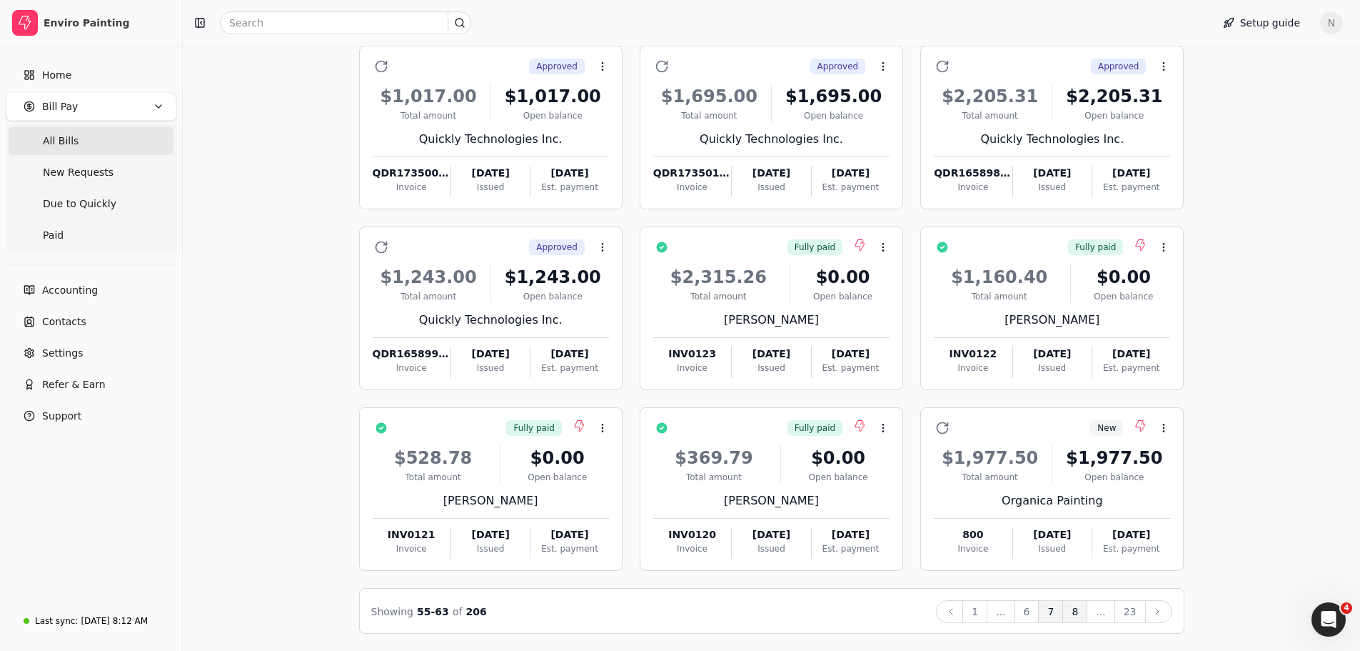
click at [1075, 611] on button "8" at bounding box center [1075, 611] width 25 height 23
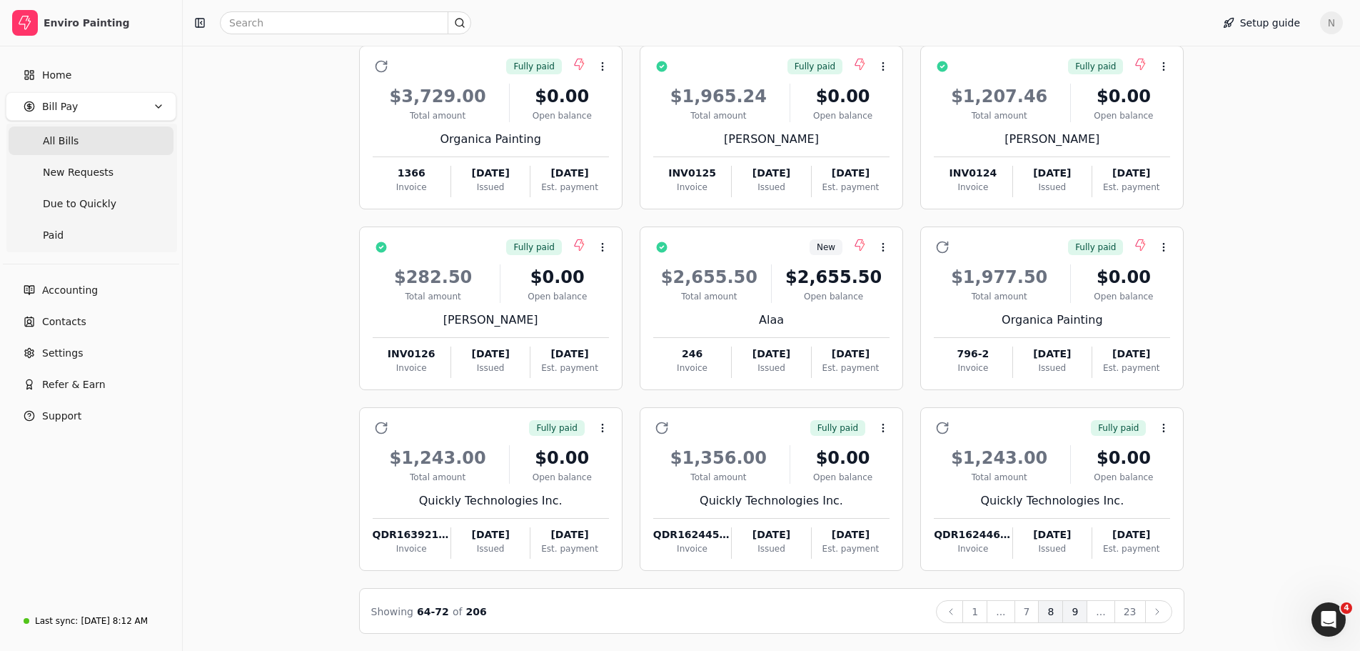
click at [1080, 613] on button "9" at bounding box center [1075, 611] width 25 height 23
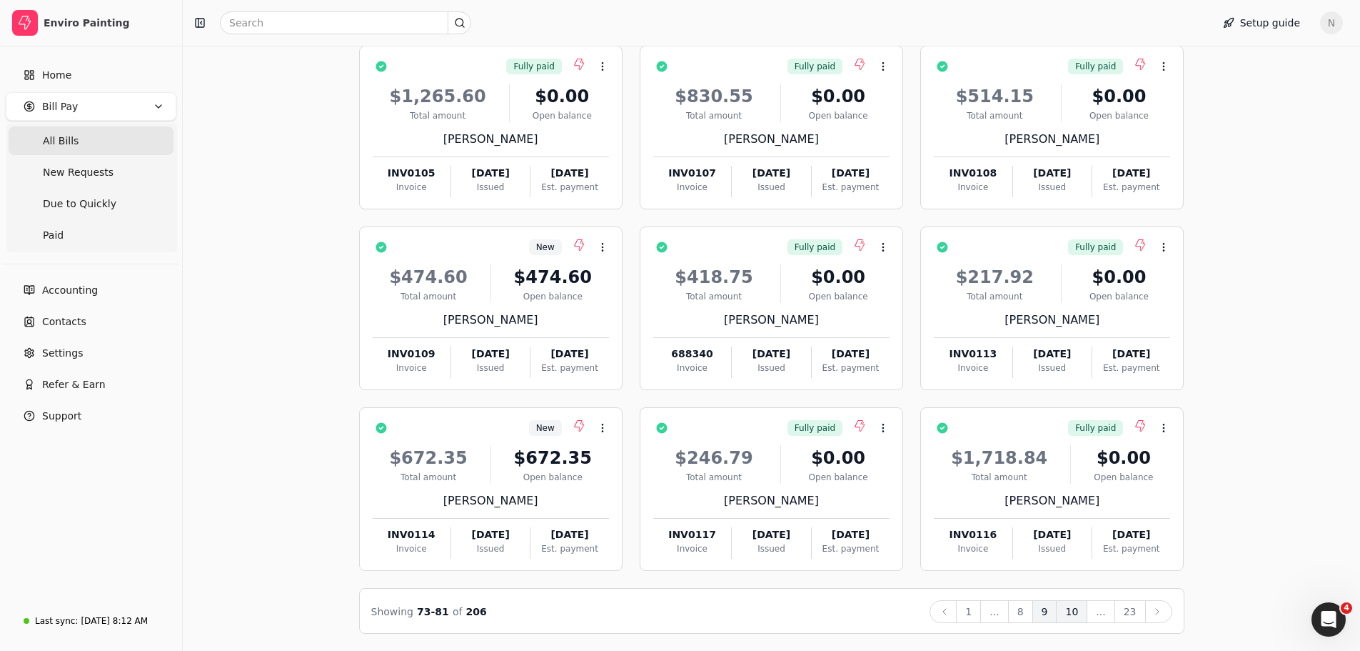
click at [1080, 612] on button "10" at bounding box center [1071, 611] width 31 height 23
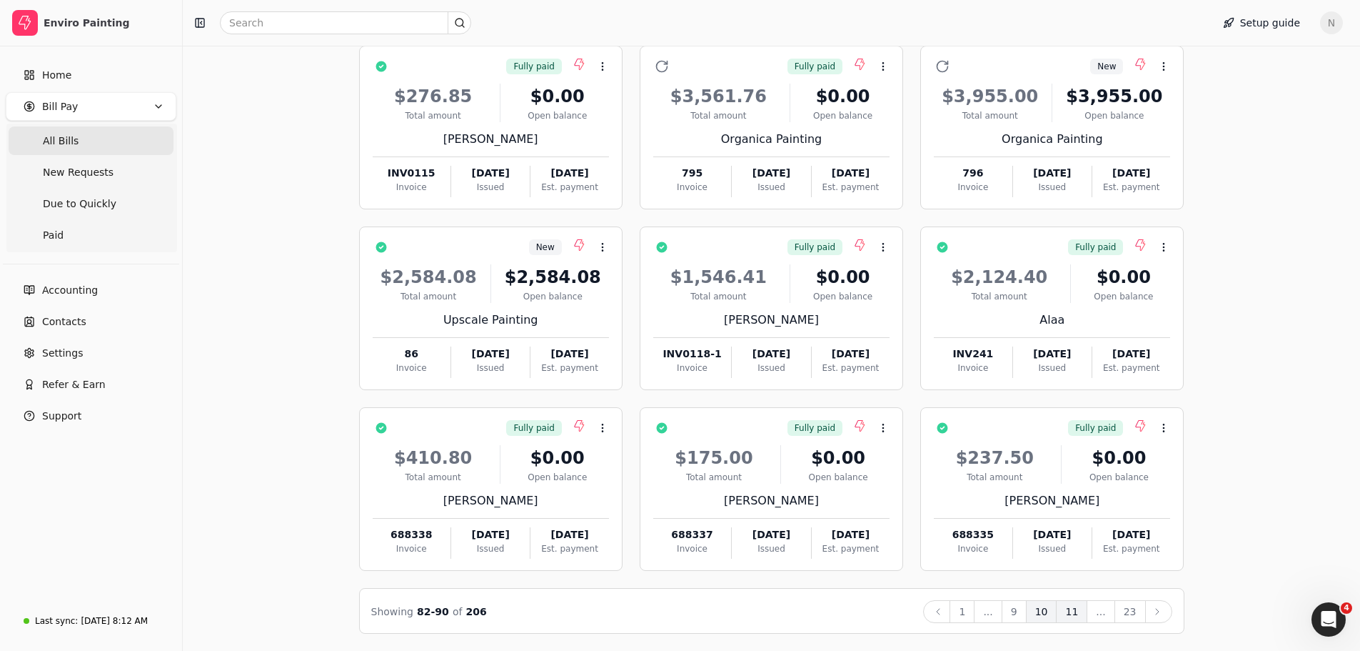
click at [1075, 613] on button "11" at bounding box center [1071, 611] width 31 height 23
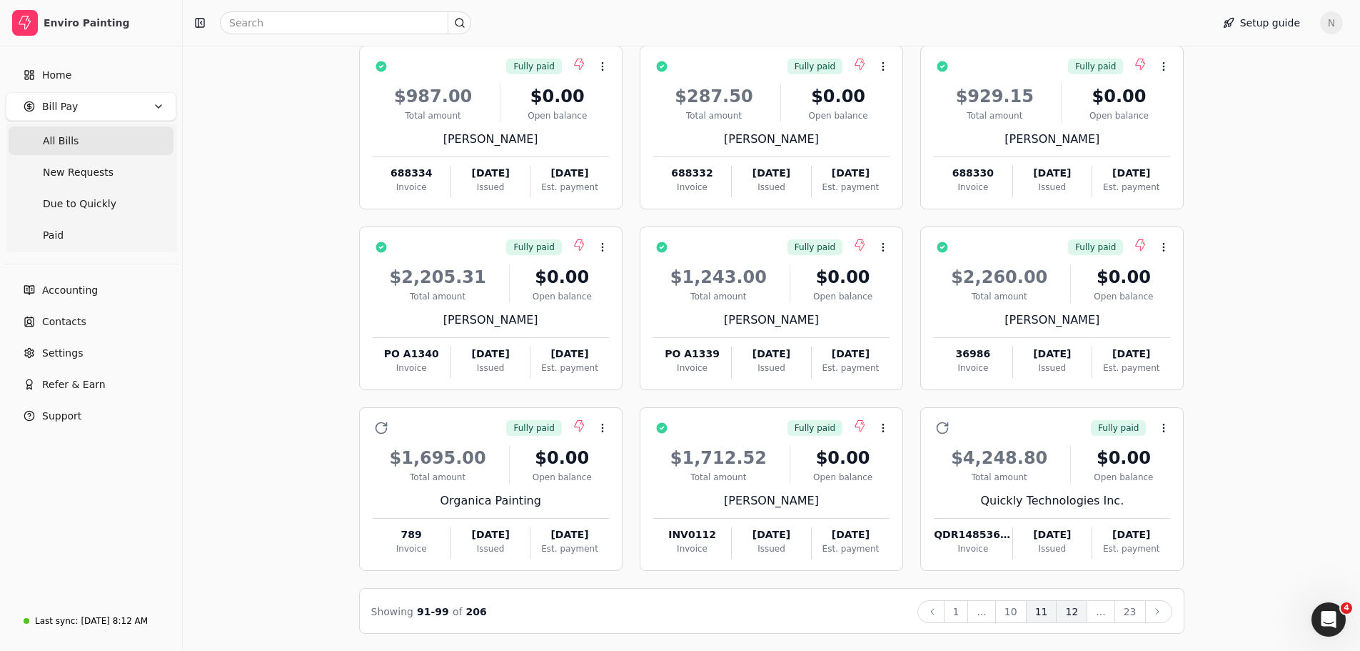
click at [1071, 611] on button "12" at bounding box center [1071, 611] width 31 height 23
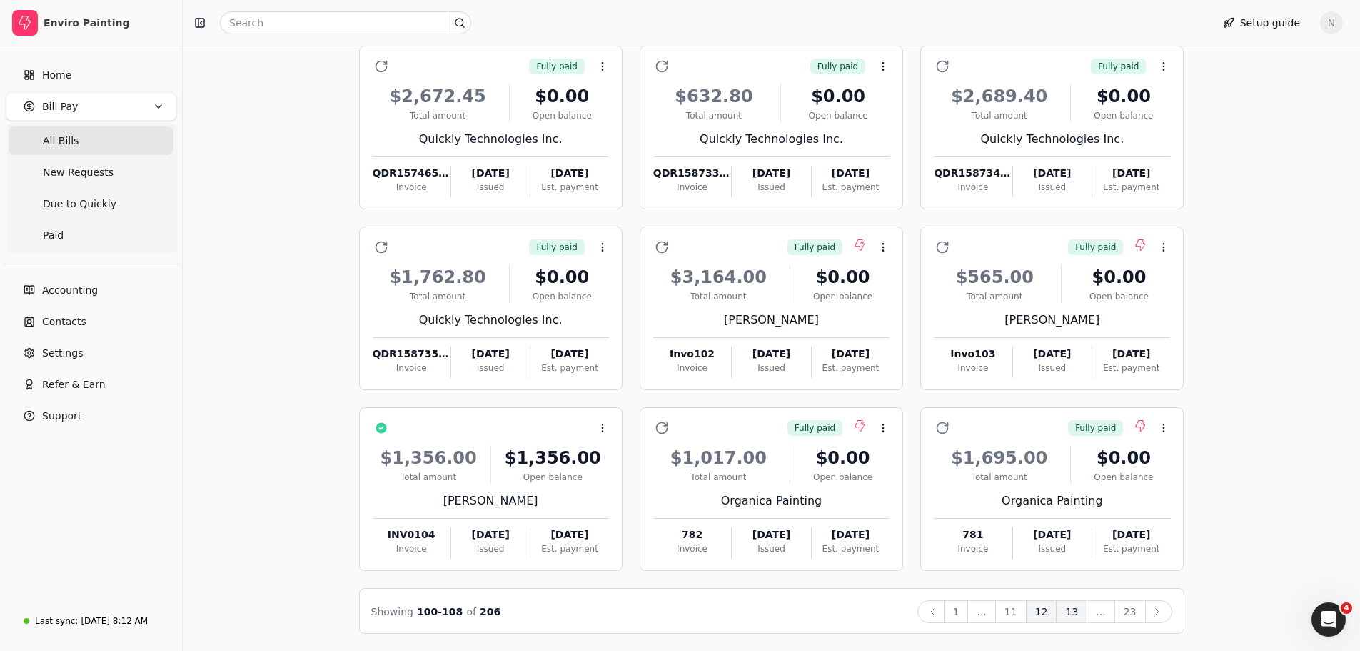
click at [1077, 608] on button "13" at bounding box center [1071, 611] width 31 height 23
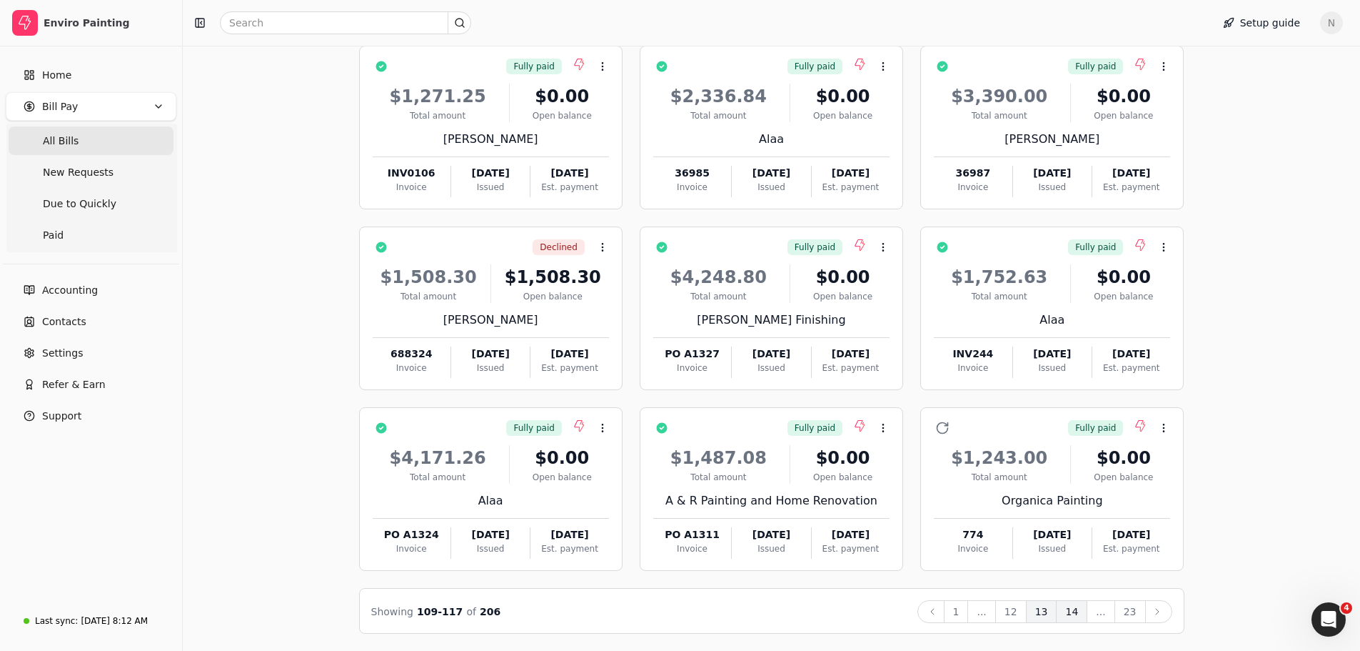
click at [1073, 612] on button "14" at bounding box center [1071, 611] width 31 height 23
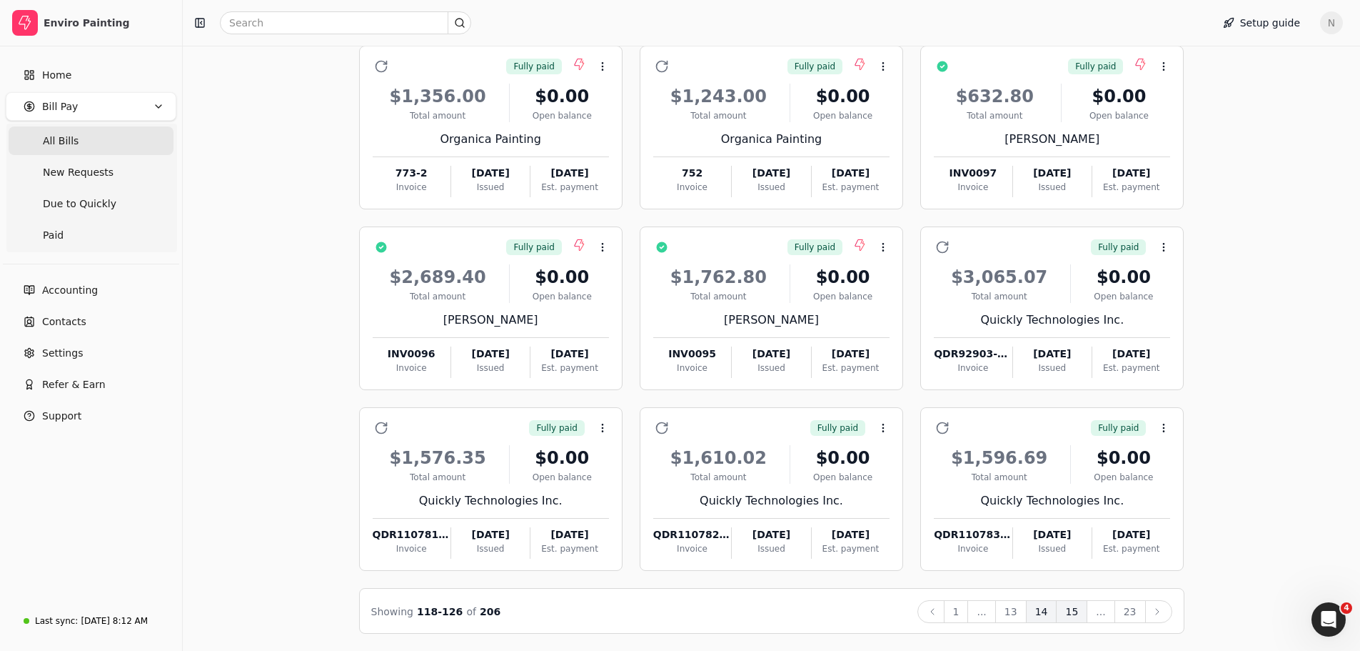
click at [1075, 610] on button "15" at bounding box center [1071, 611] width 31 height 23
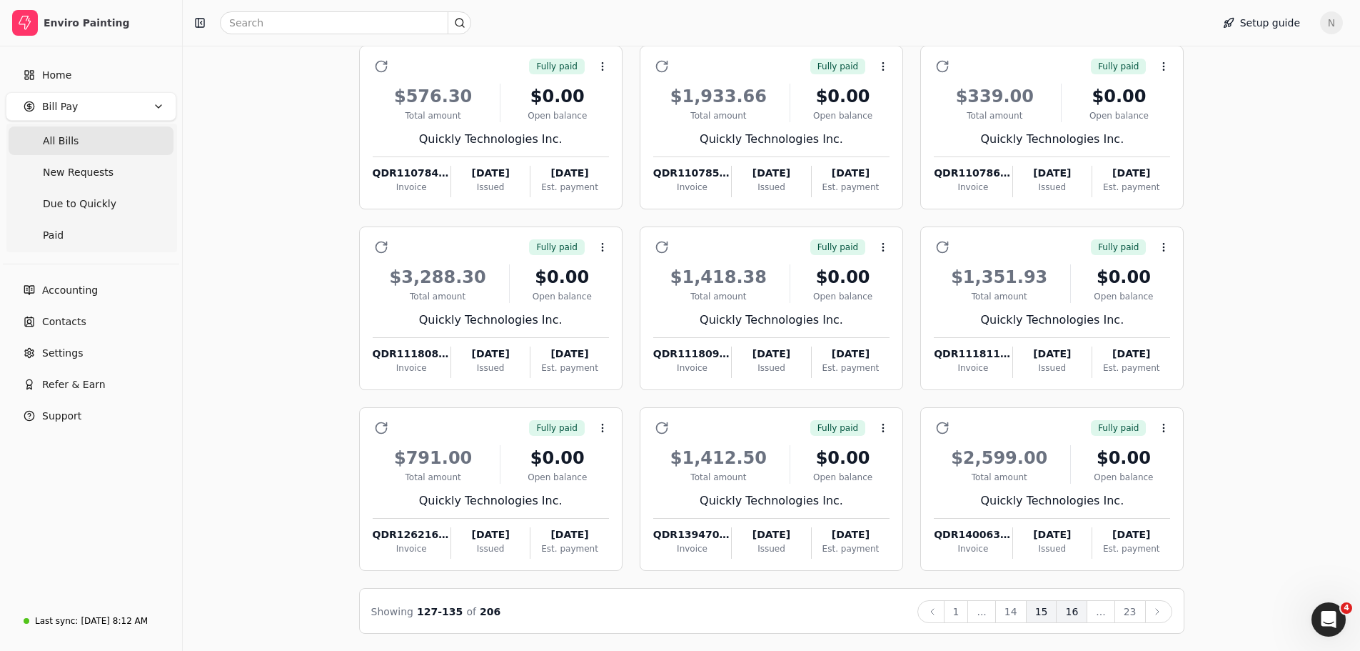
click at [1080, 613] on button "16" at bounding box center [1071, 611] width 31 height 23
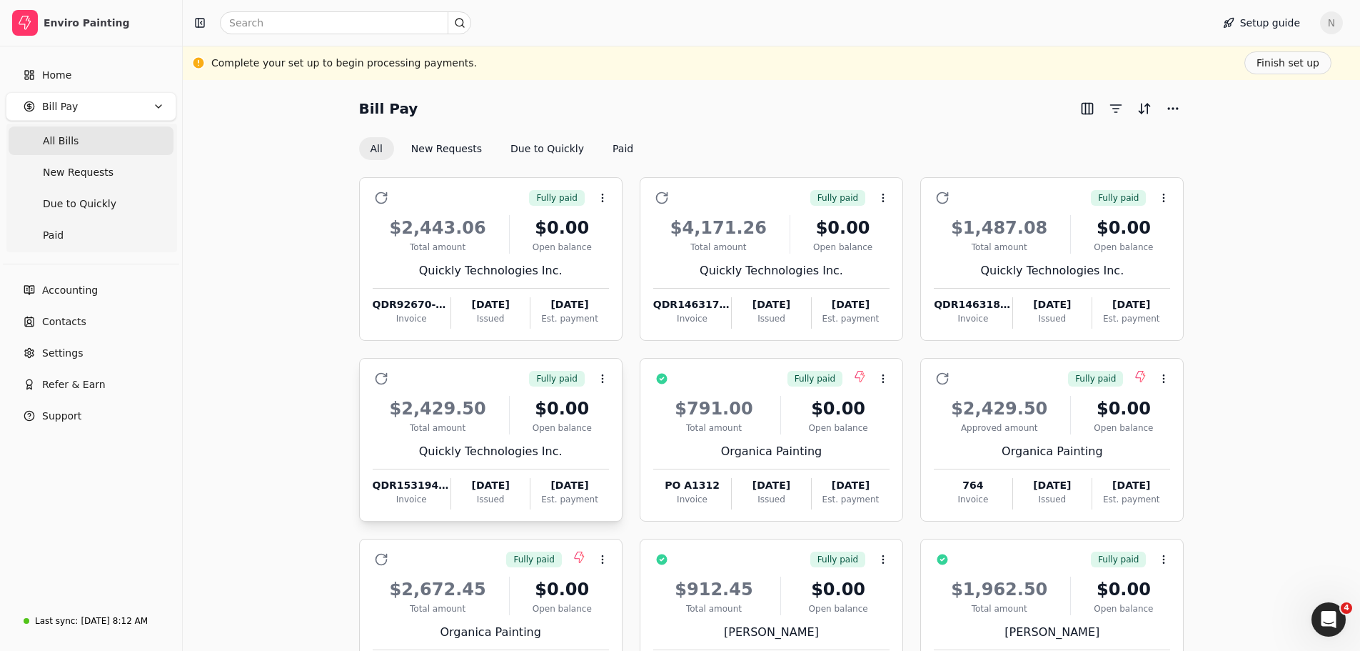
click at [452, 425] on div "Total amount" at bounding box center [438, 427] width 131 height 13
click at [623, 418] on span "Open" at bounding box center [625, 413] width 26 height 15
